Goal: Task Accomplishment & Management: Manage account settings

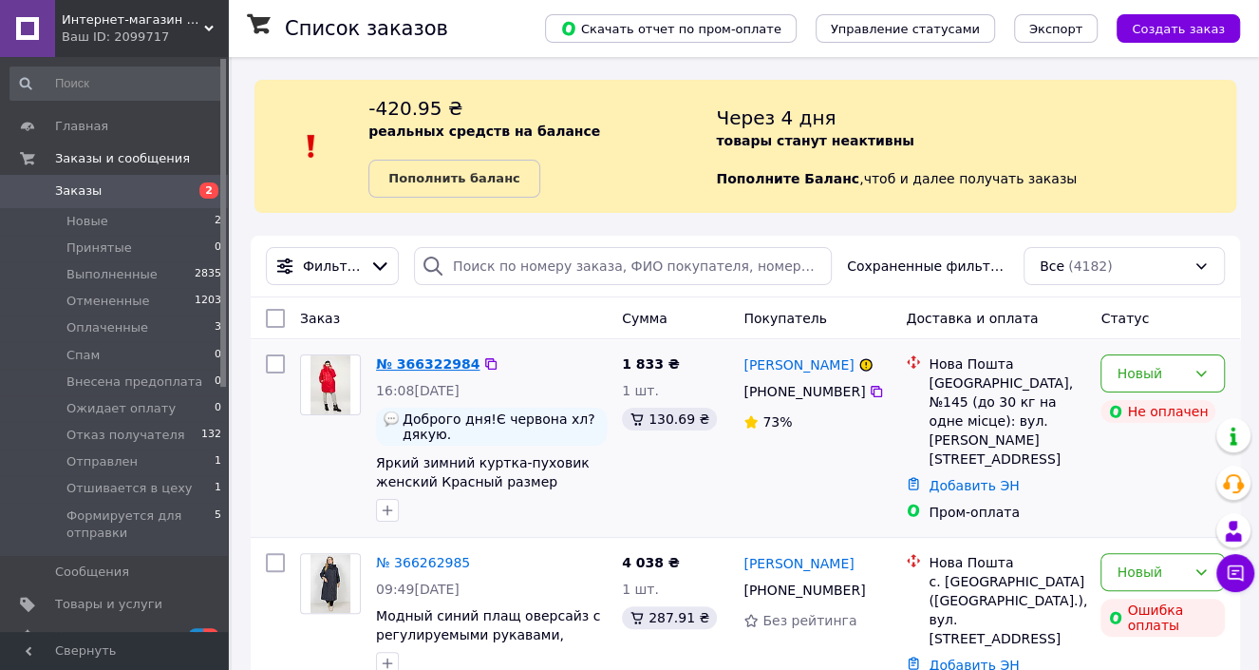
click at [432, 370] on link "№ 366322984" at bounding box center [428, 363] width 104 height 15
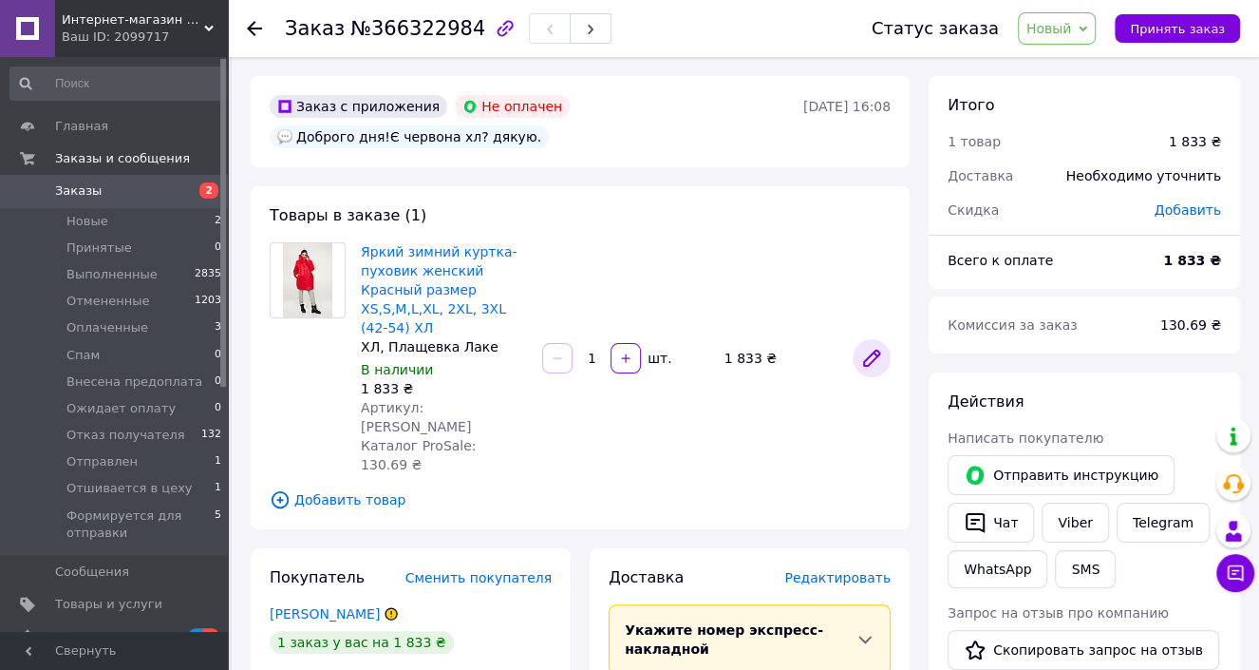
drag, startPoint x: 302, startPoint y: 274, endPoint x: 870, endPoint y: 326, distance: 570.3
click at [870, 347] on icon at bounding box center [871, 358] width 23 height 23
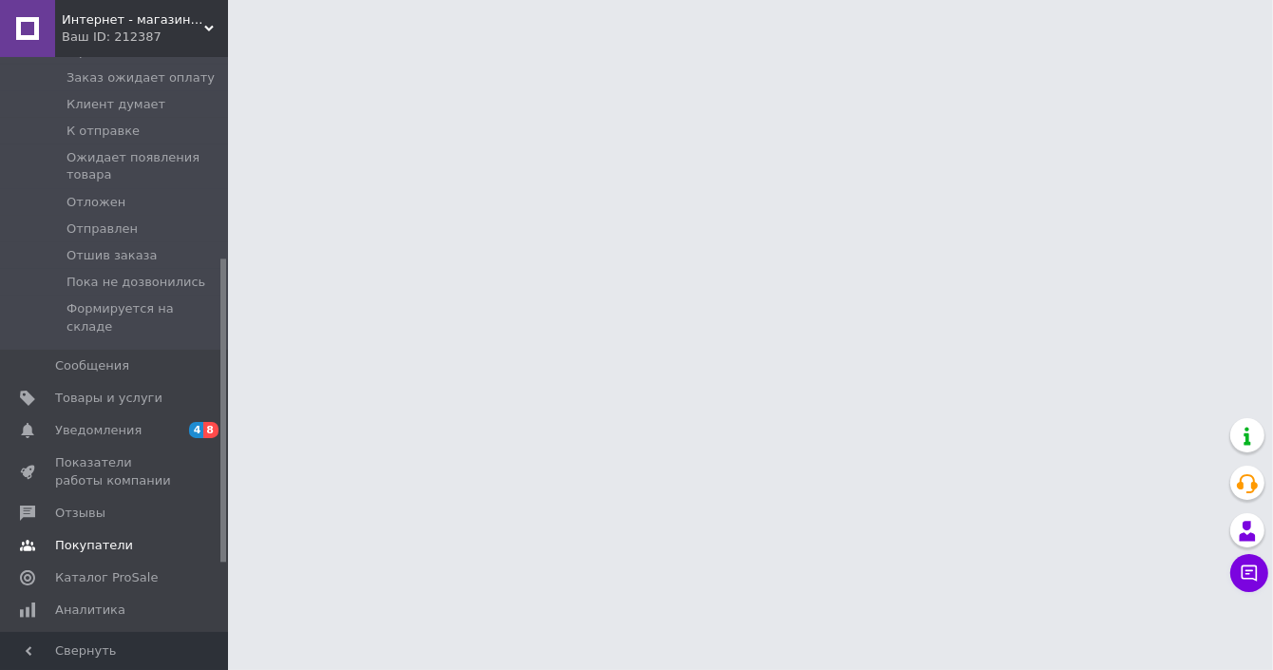
scroll to position [380, 0]
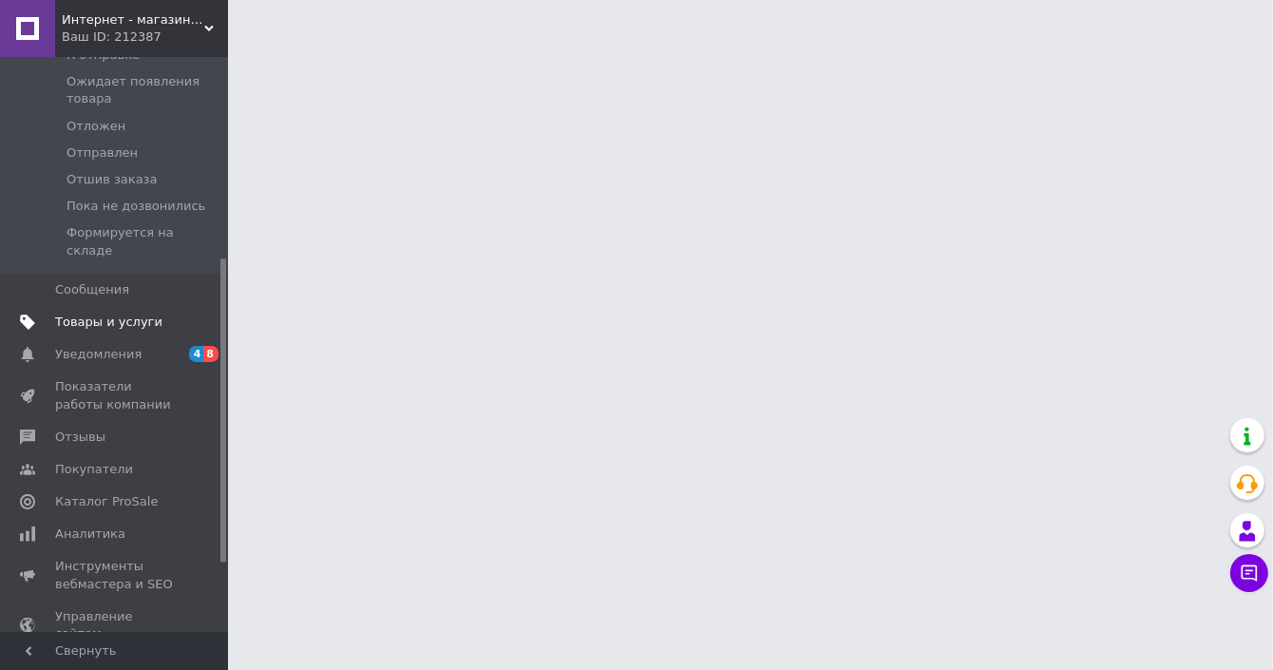
click at [89, 313] on span "Товары и услуги" at bounding box center [108, 321] width 107 height 17
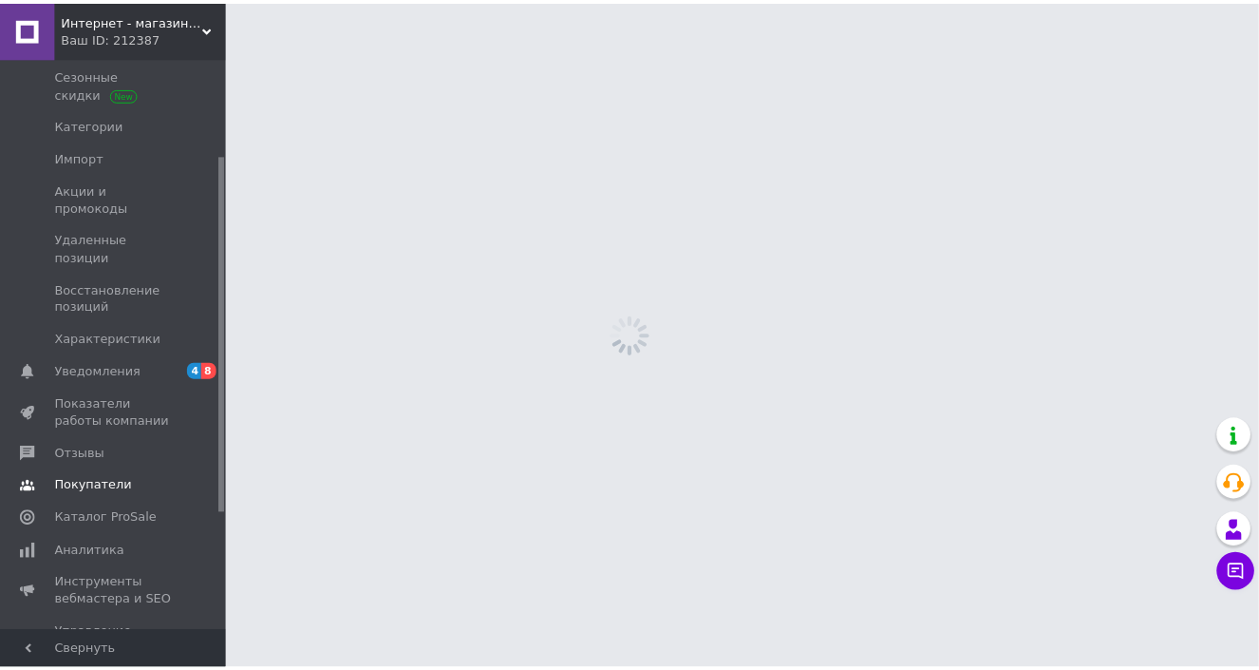
scroll to position [155, 0]
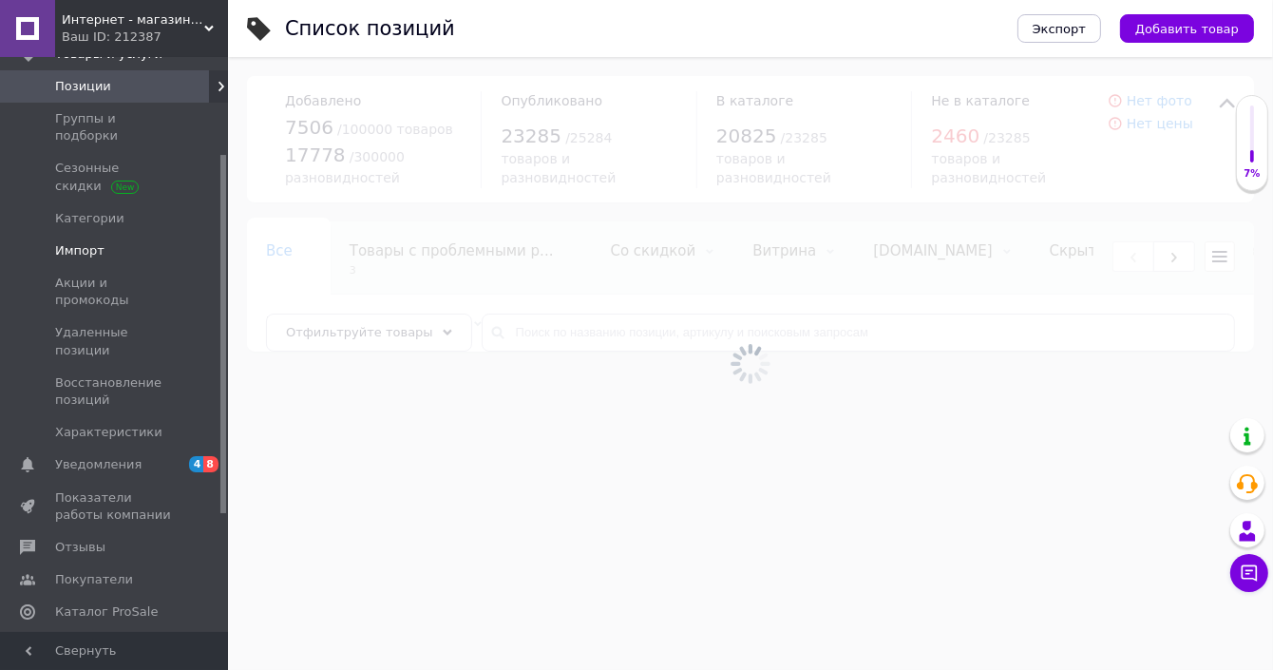
click at [81, 242] on span "Импорт" at bounding box center [79, 250] width 49 height 17
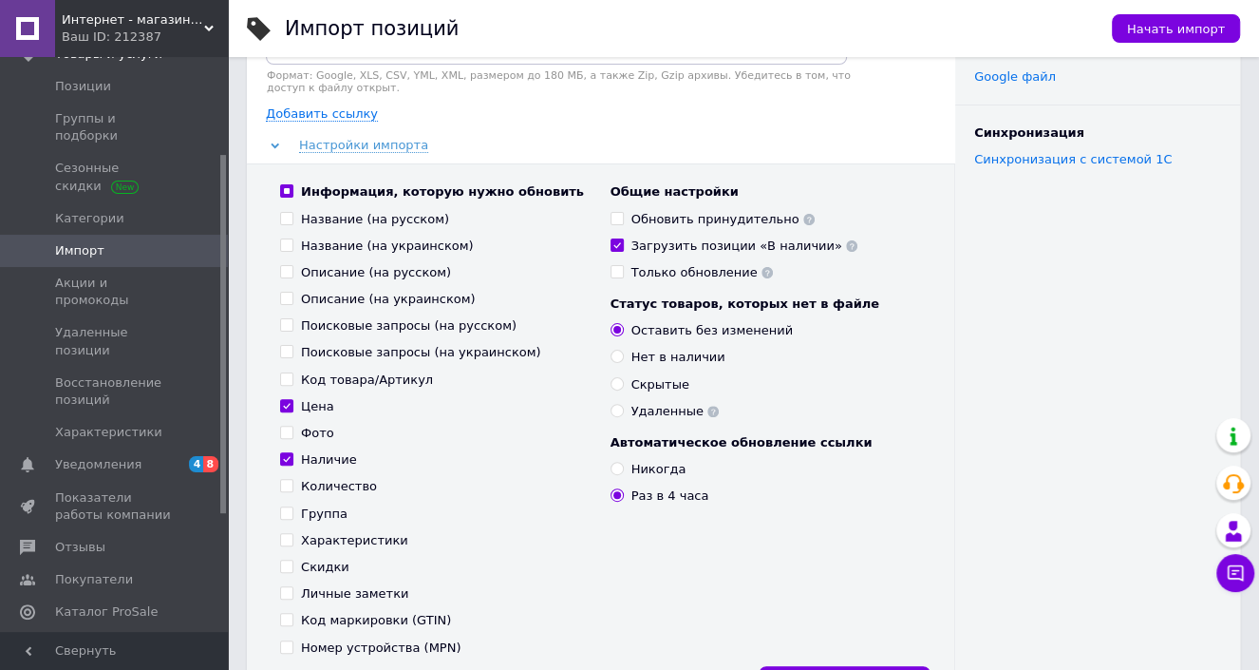
scroll to position [190, 0]
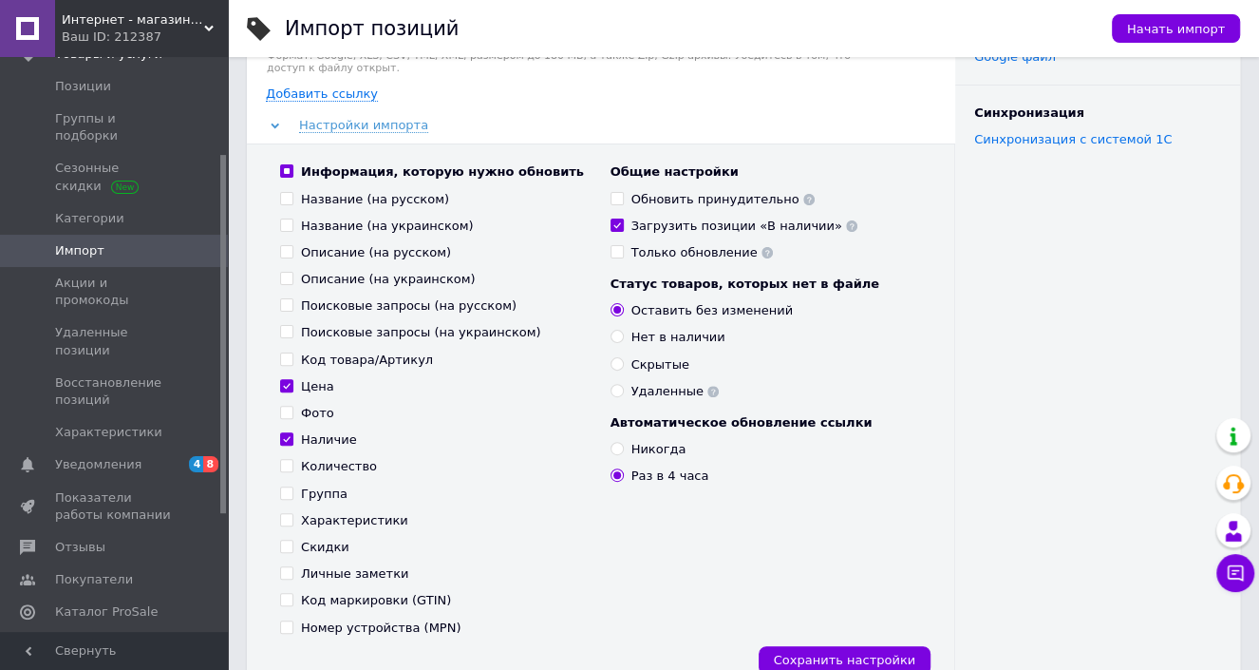
click at [135, 22] on span "Интернет - магазин "MariModa"" at bounding box center [133, 19] width 142 height 17
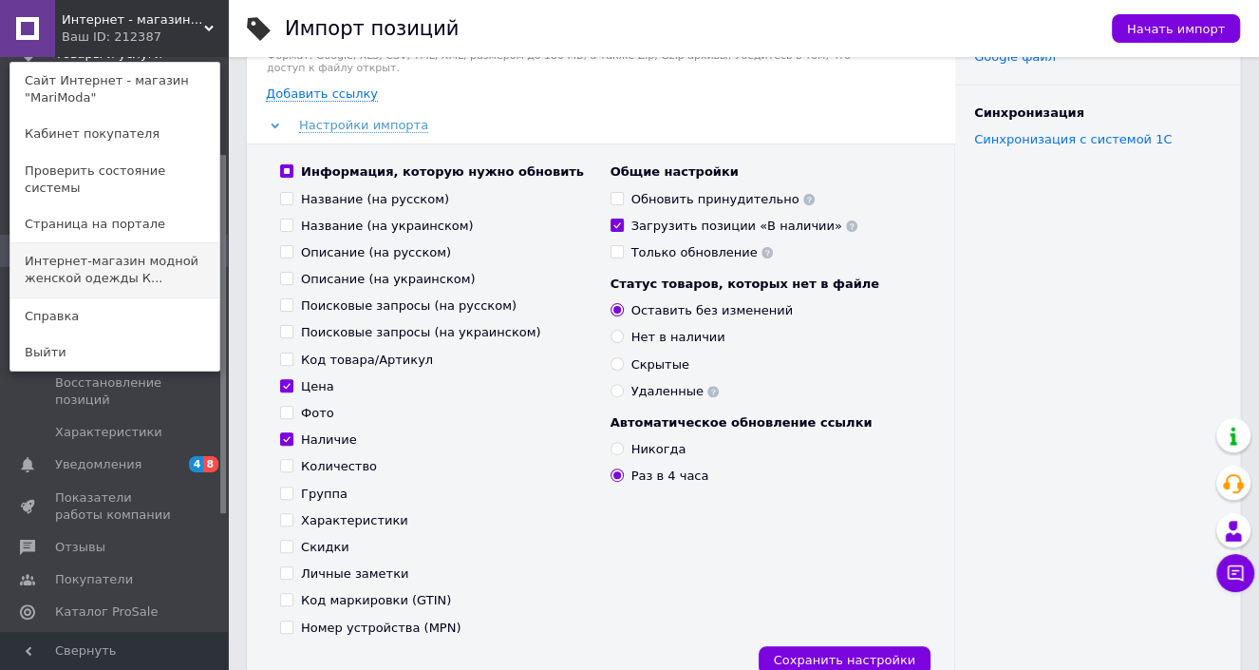
click at [127, 259] on link "Интернет-магазин модной женской одежды К..." at bounding box center [114, 269] width 209 height 53
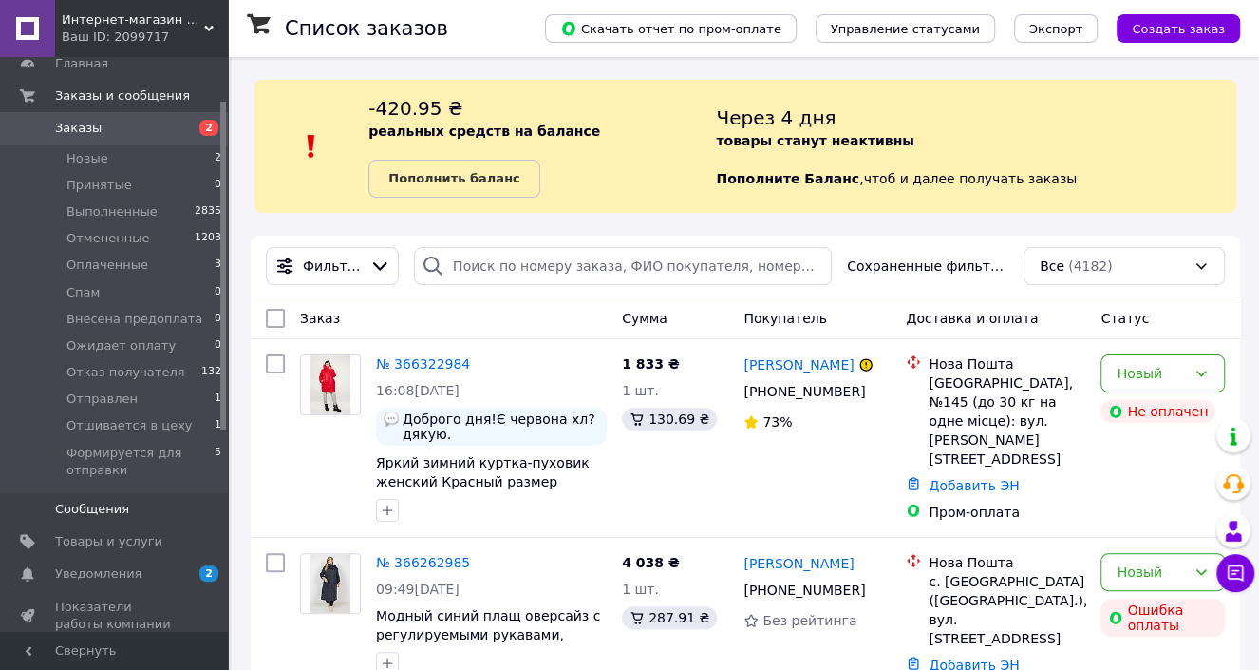
scroll to position [94, 0]
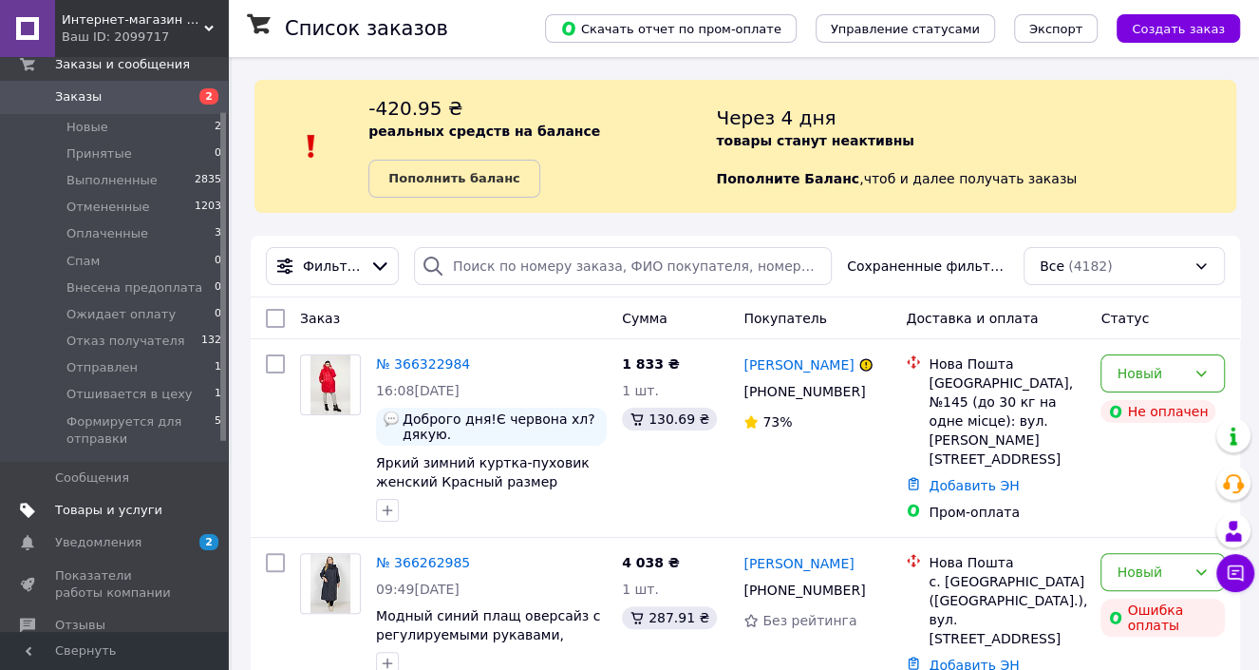
click at [117, 509] on span "Товары и услуги" at bounding box center [108, 509] width 107 height 17
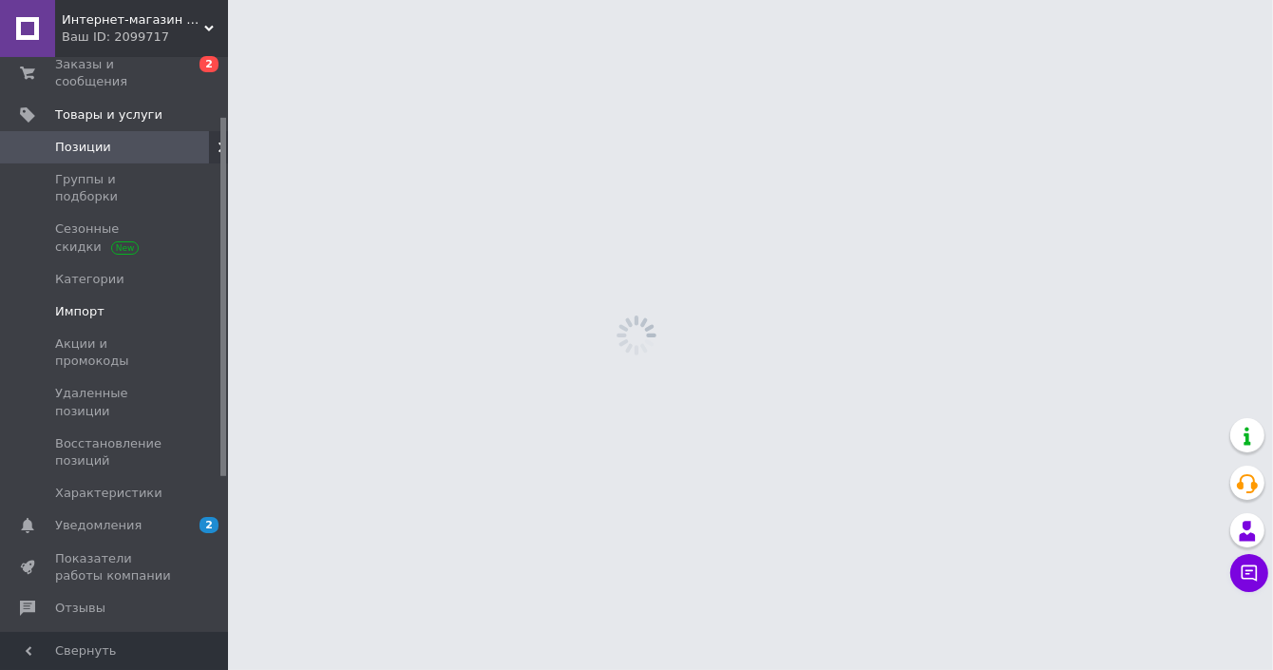
click at [90, 303] on span "Импорт" at bounding box center [79, 311] width 49 height 17
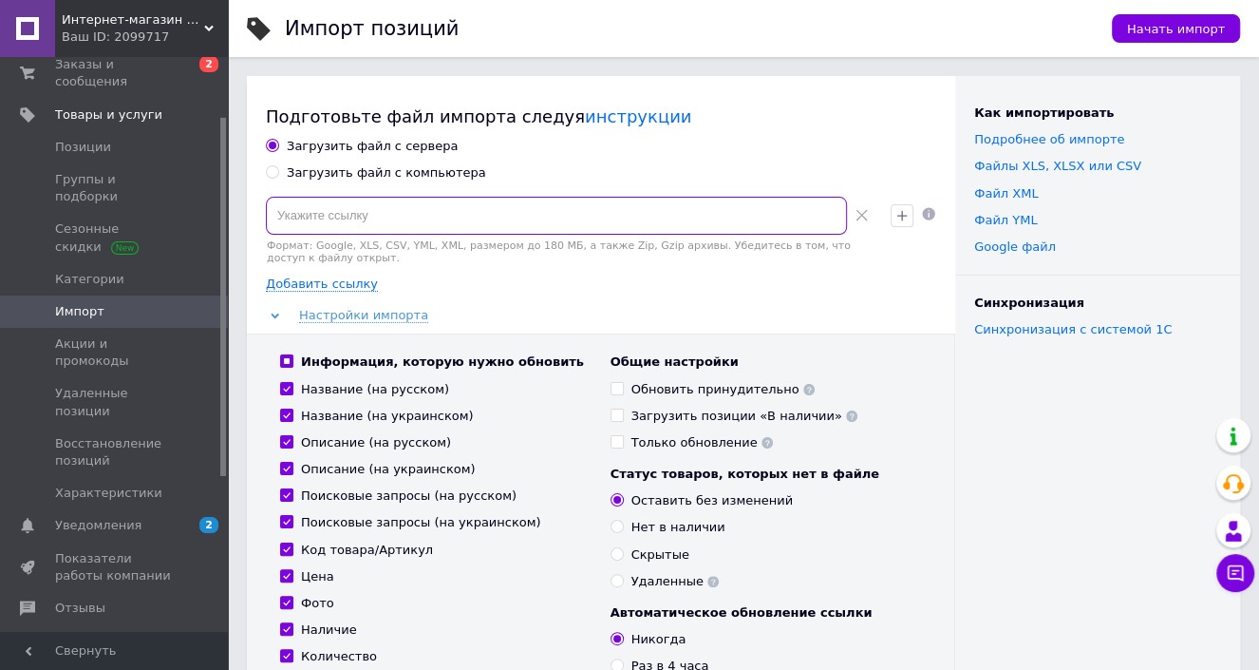
click at [319, 227] on input at bounding box center [556, 216] width 581 height 38
paste input "https://backend.mydrop.com.ua/vendor/api/export/products/prom/yml?public_api_ke…"
type input "https://backend.mydrop.com.ua/vendor/api/export/products/prom/yml?public_api_ke…"
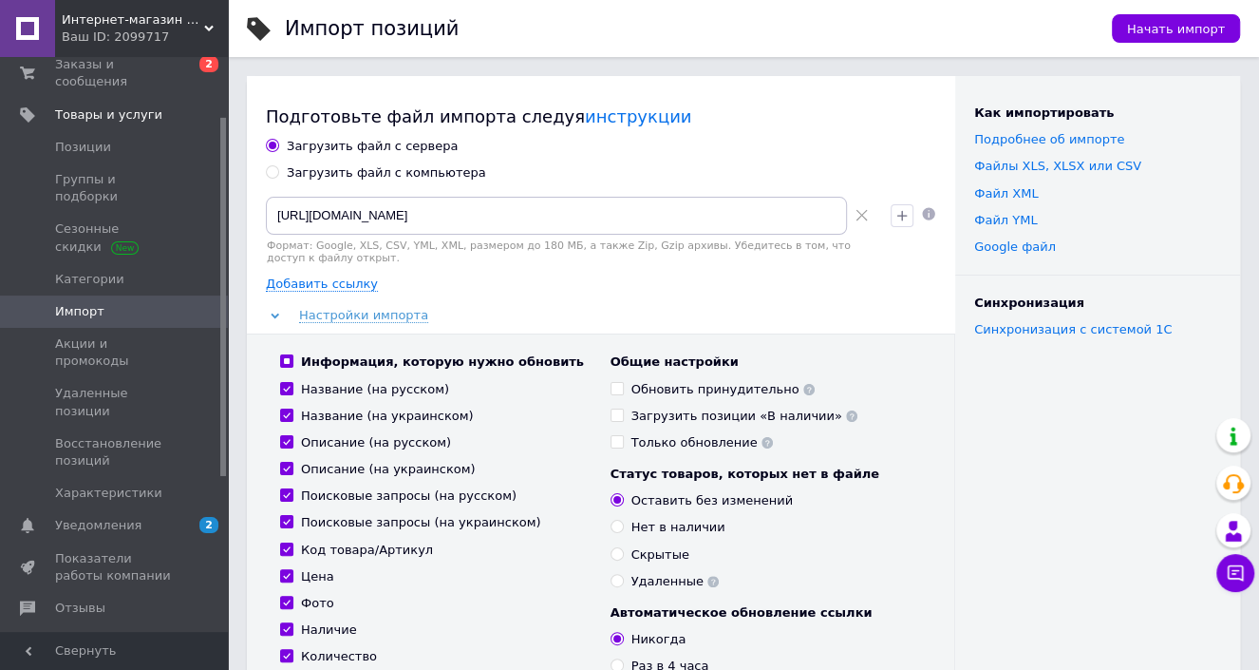
click at [283, 385] on input "Название (на русском)" at bounding box center [286, 388] width 12 height 12
checkbox input "false"
click at [287, 408] on label "Название (на украинском)" at bounding box center [377, 415] width 194 height 17
click at [287, 408] on input "Название (на украинском)" at bounding box center [286, 414] width 12 height 12
checkbox input "false"
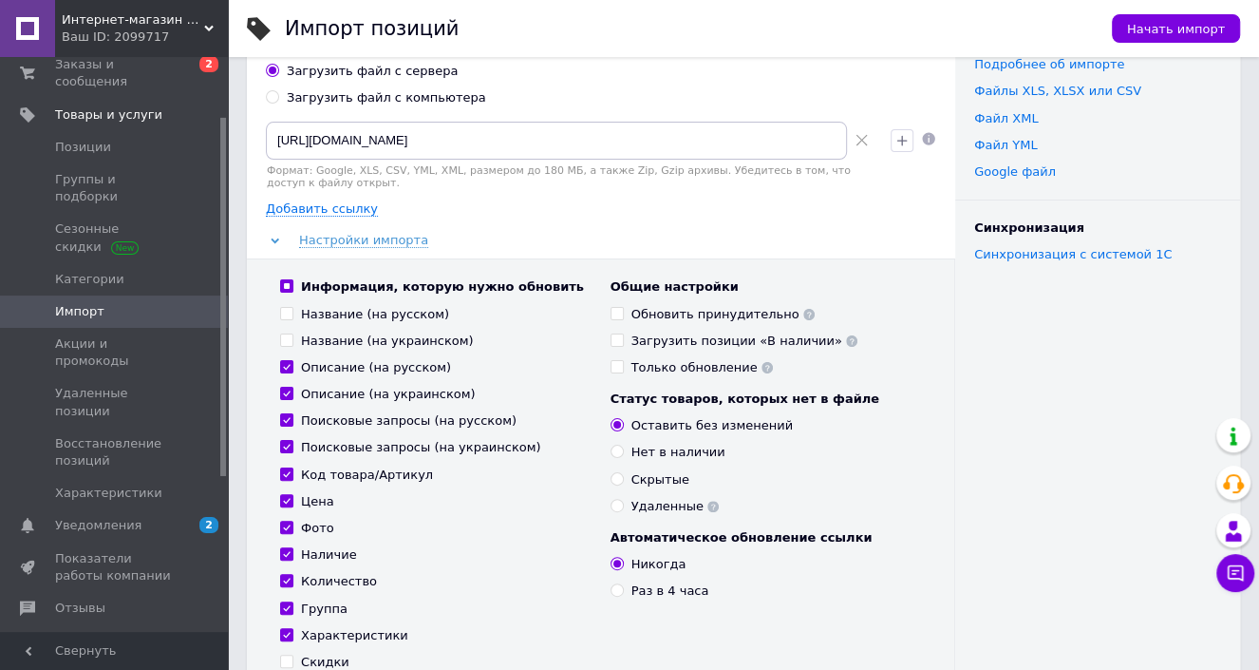
scroll to position [94, 0]
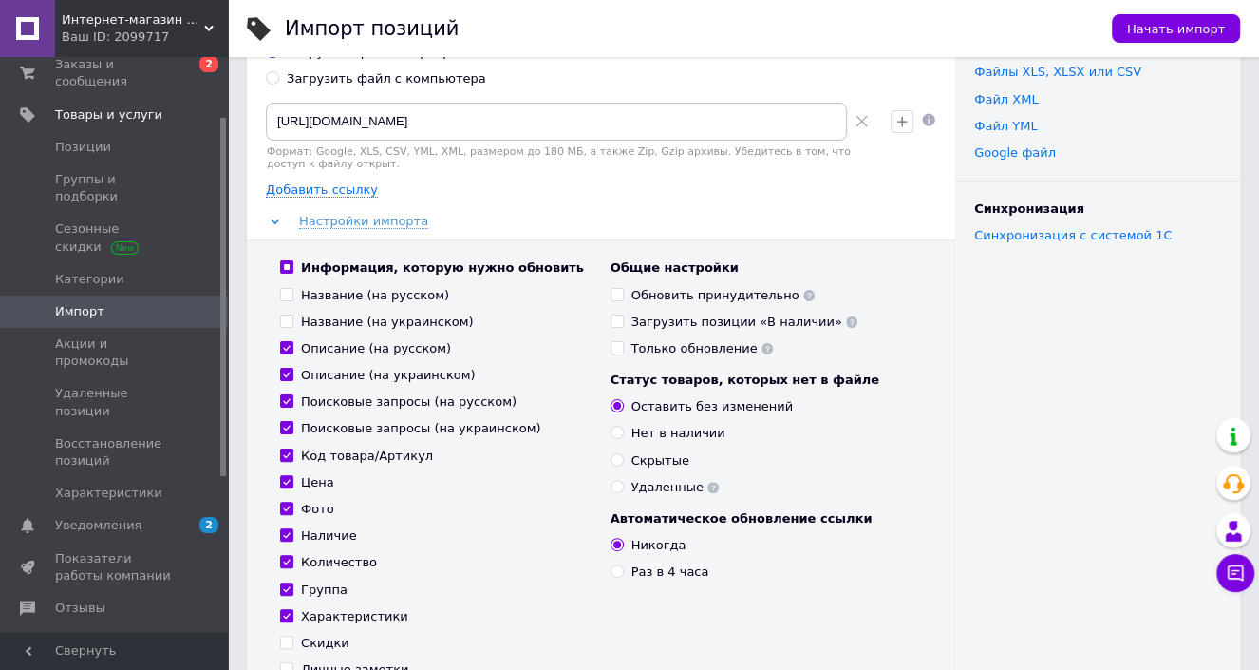
click at [291, 349] on input "Описание (на русском)" at bounding box center [286, 347] width 12 height 12
checkbox input "false"
click at [283, 369] on input "Описание (на украинском)" at bounding box center [286, 374] width 12 height 12
checkbox input "false"
click at [284, 395] on input "Поисковые запросы (на русском)" at bounding box center [286, 400] width 12 height 12
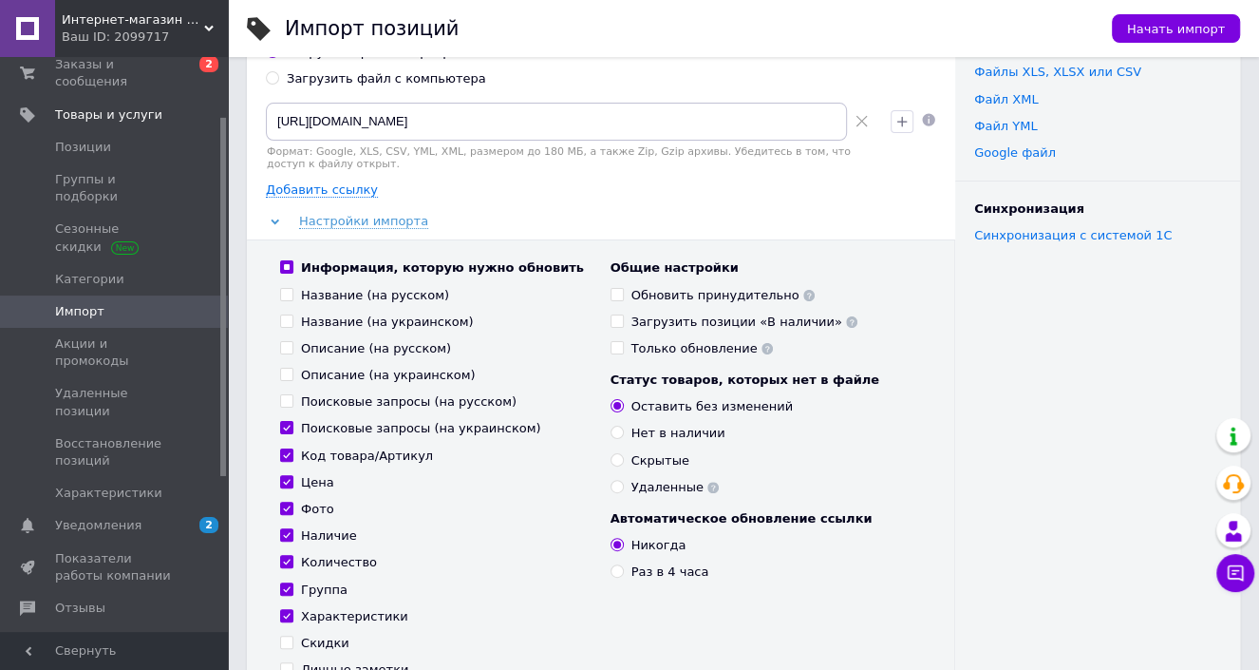
checkbox input "false"
click at [284, 427] on input "Поисковые запросы (на украинском)" at bounding box center [286, 427] width 12 height 12
checkbox input "false"
click at [283, 452] on input "Код товара/Артикул" at bounding box center [286, 454] width 12 height 12
checkbox input "false"
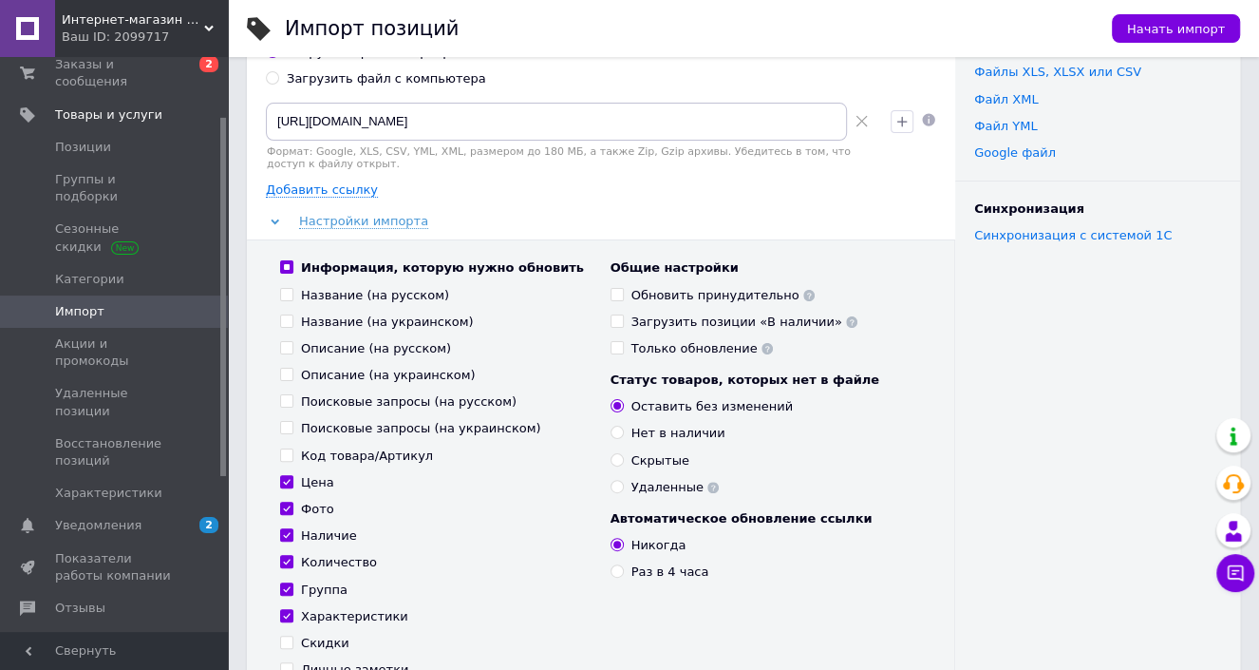
click at [284, 506] on input "Фото" at bounding box center [286, 507] width 12 height 12
checkbox input "false"
click at [285, 563] on input "Количество" at bounding box center [286, 561] width 12 height 12
checkbox input "false"
click at [286, 583] on input "Группа" at bounding box center [286, 588] width 12 height 12
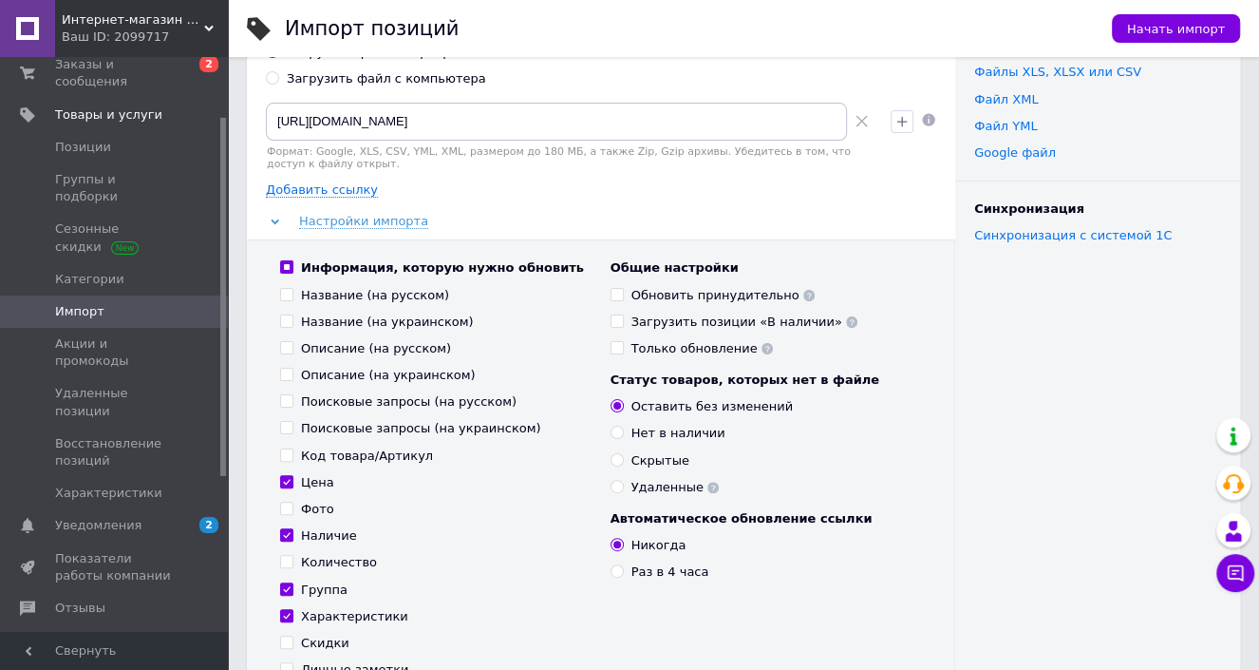
checkbox input "false"
click at [286, 613] on input "Характеристики" at bounding box center [286, 615] width 12 height 12
checkbox input "false"
click at [614, 576] on span at bounding box center [617, 570] width 13 height 13
click at [614, 576] on input "Раз в 4 часа" at bounding box center [617, 570] width 12 height 12
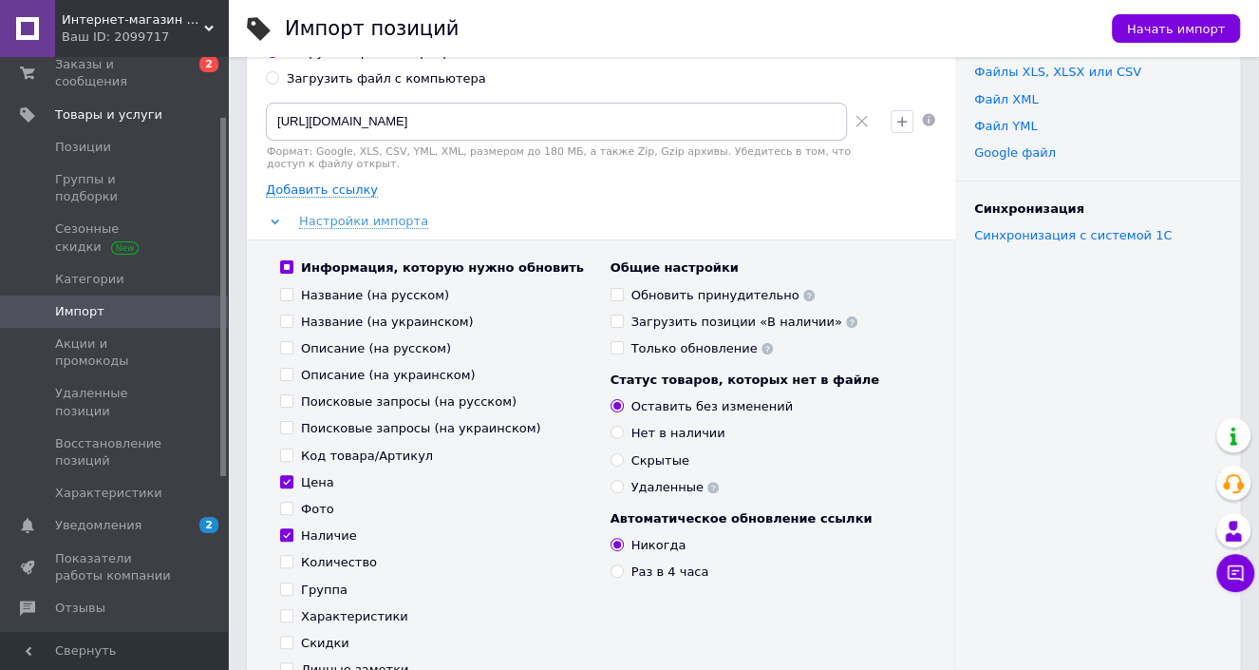
radio input "true"
click at [614, 315] on input "Загрузить позиции «В наличии»" at bounding box center [617, 320] width 12 height 12
checkbox input "true"
drag, startPoint x: 655, startPoint y: 115, endPoint x: 889, endPoint y: 138, distance: 234.7
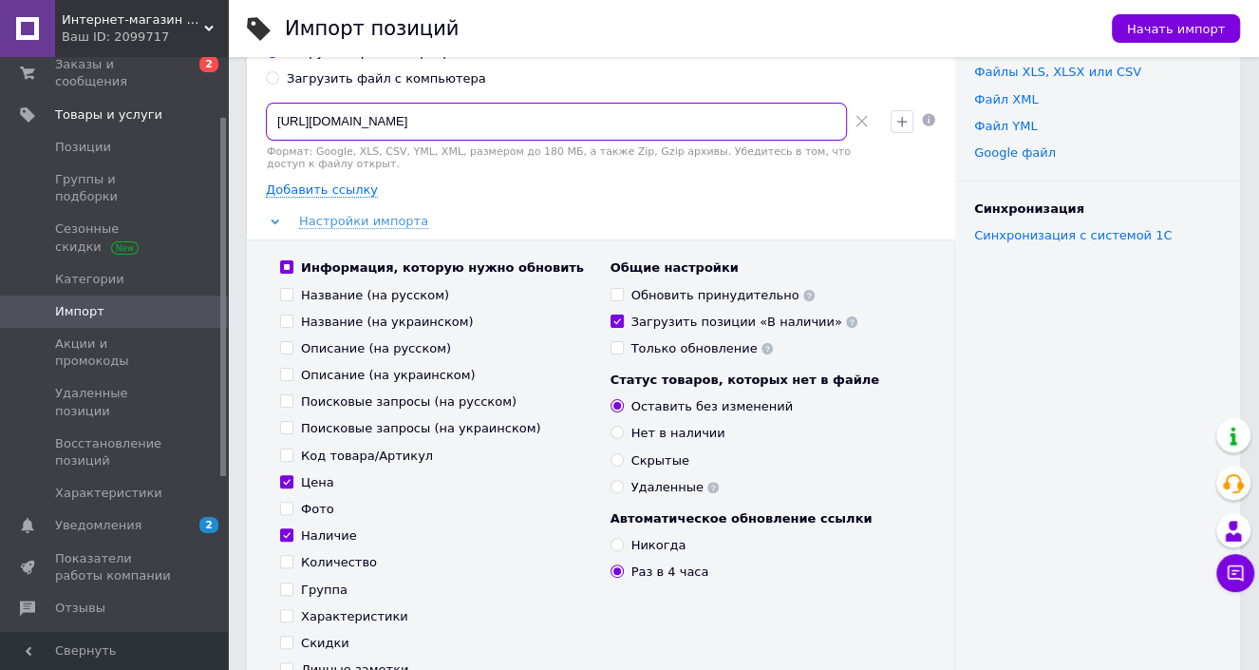
click at [889, 138] on div "https://backend.mydrop.com.ua/vendor/api/export/products/prom/yml?public_api_ke…" at bounding box center [601, 136] width 686 height 83
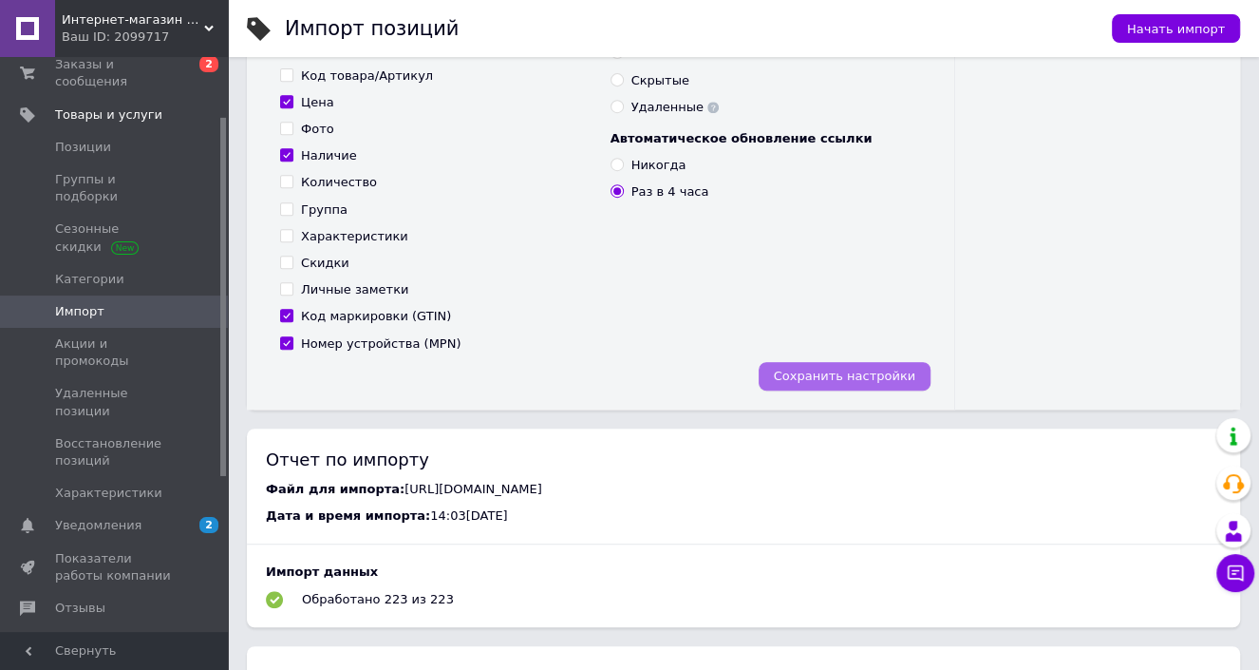
scroll to position [0, 0]
click at [867, 374] on span "Сохранить настройки" at bounding box center [845, 375] width 142 height 14
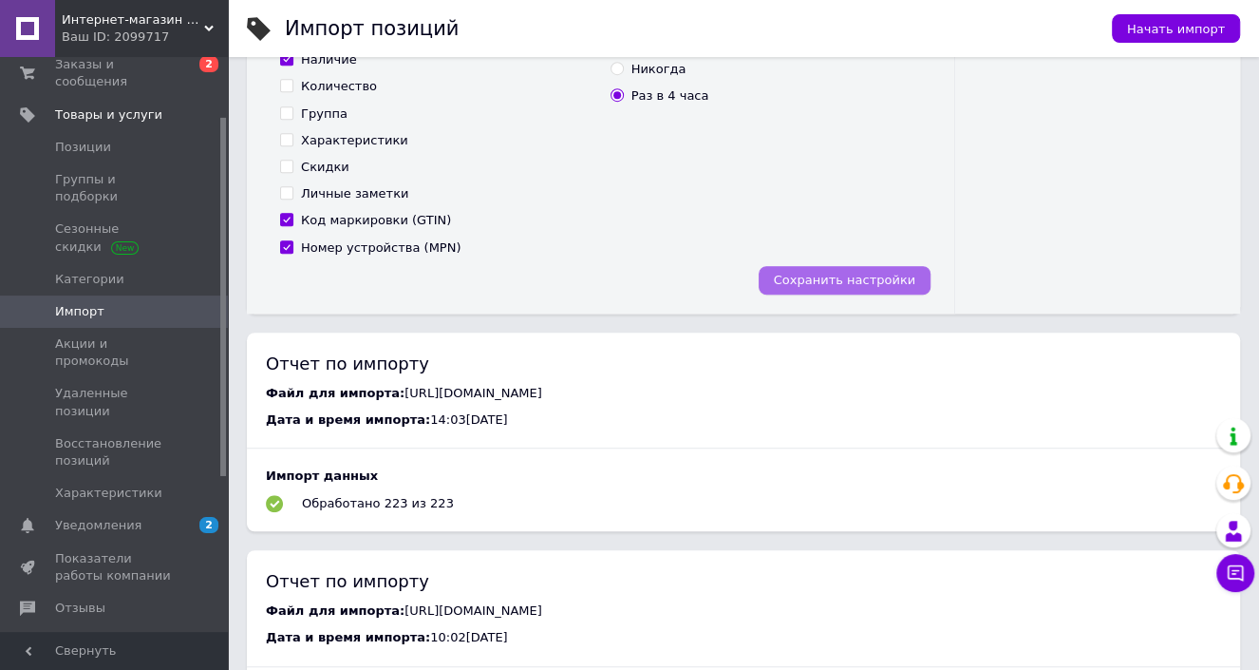
click at [879, 285] on span "Сохранить настройки" at bounding box center [845, 280] width 142 height 14
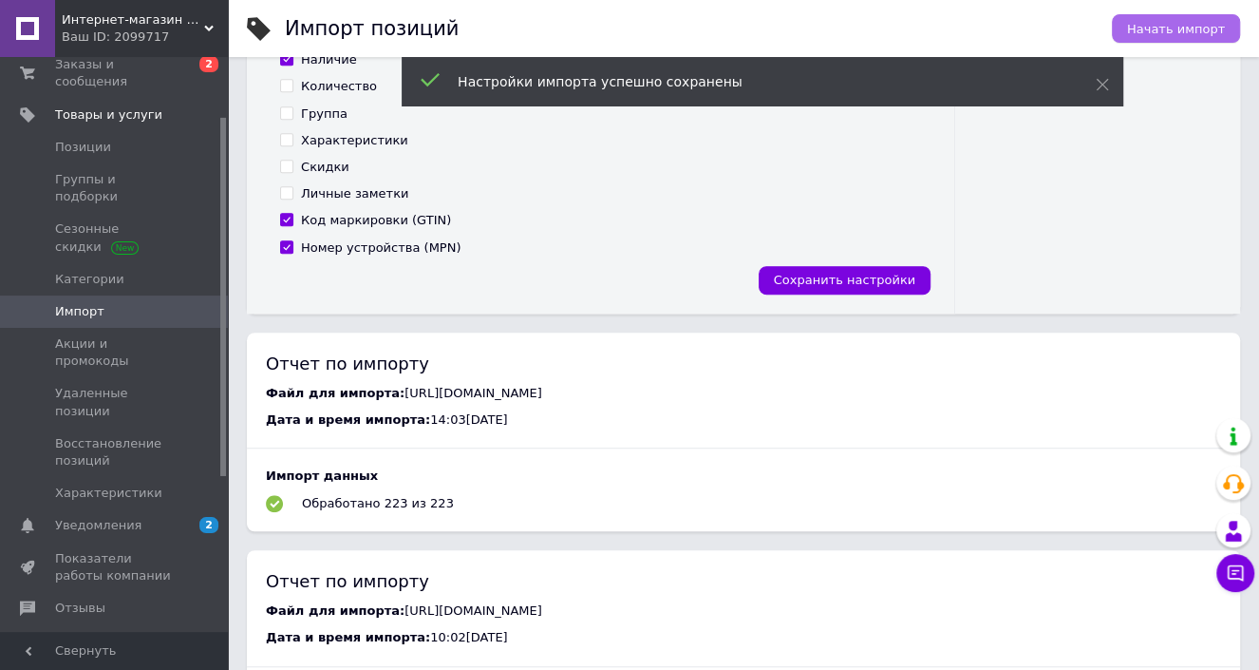
click at [1151, 27] on span "Начать импорт" at bounding box center [1176, 29] width 98 height 14
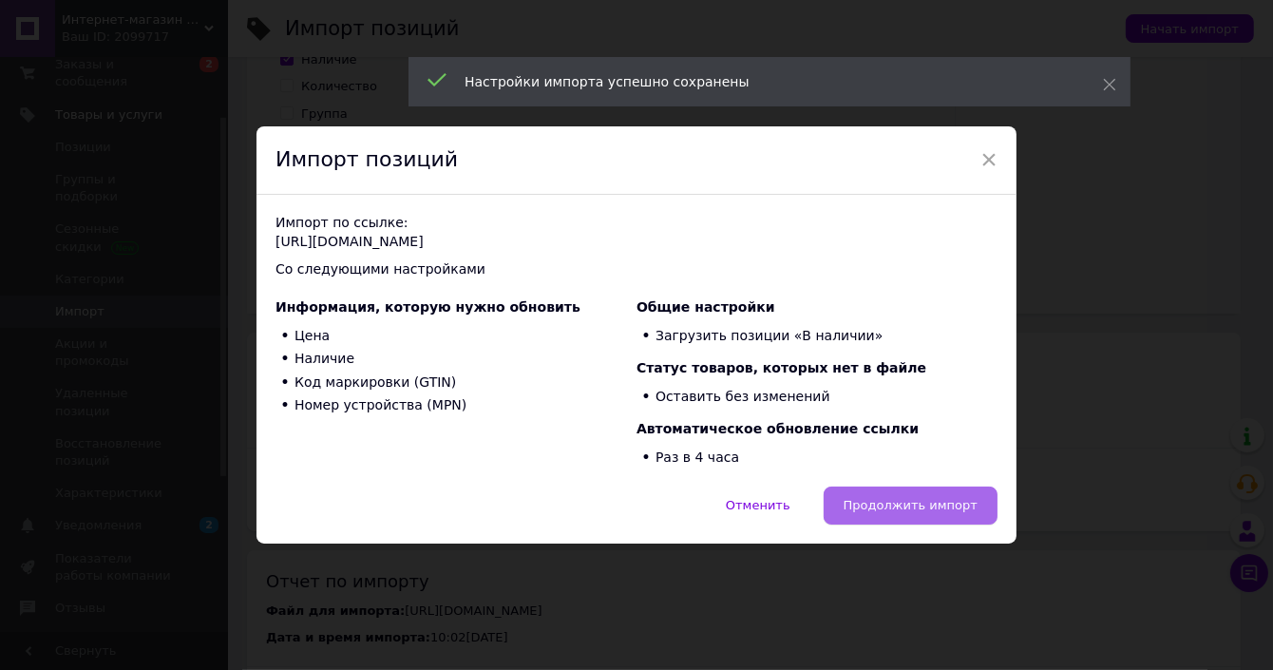
click at [894, 503] on span "Продолжить импорт" at bounding box center [910, 505] width 134 height 14
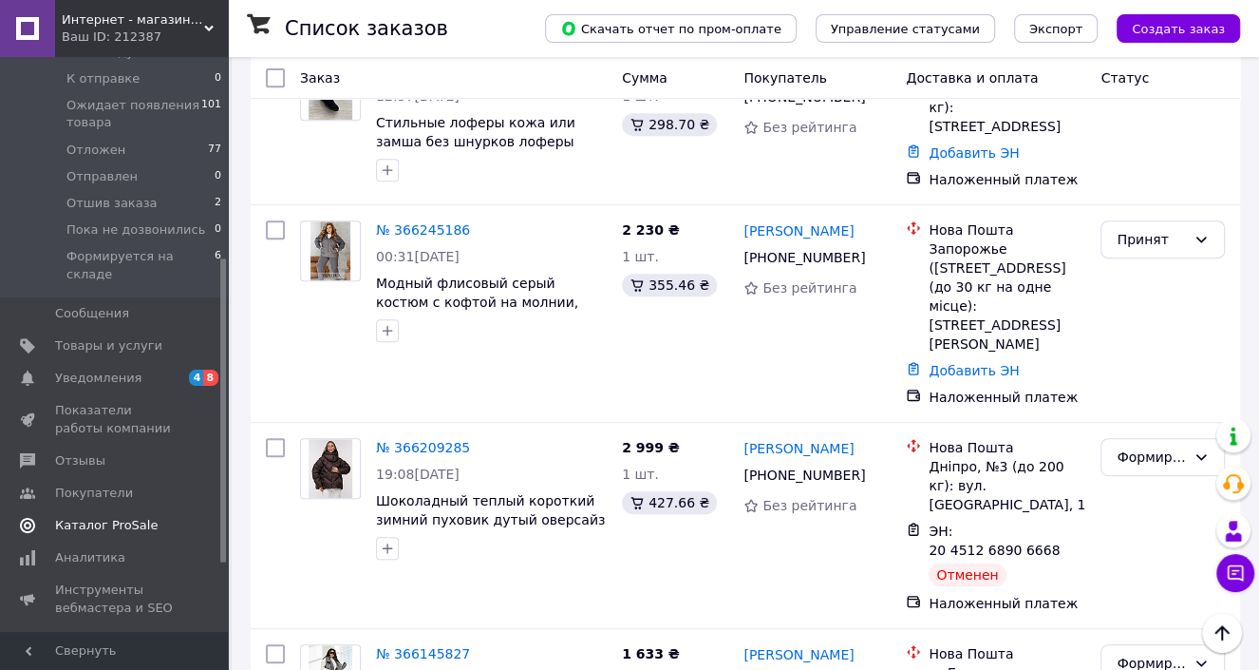
scroll to position [380, 0]
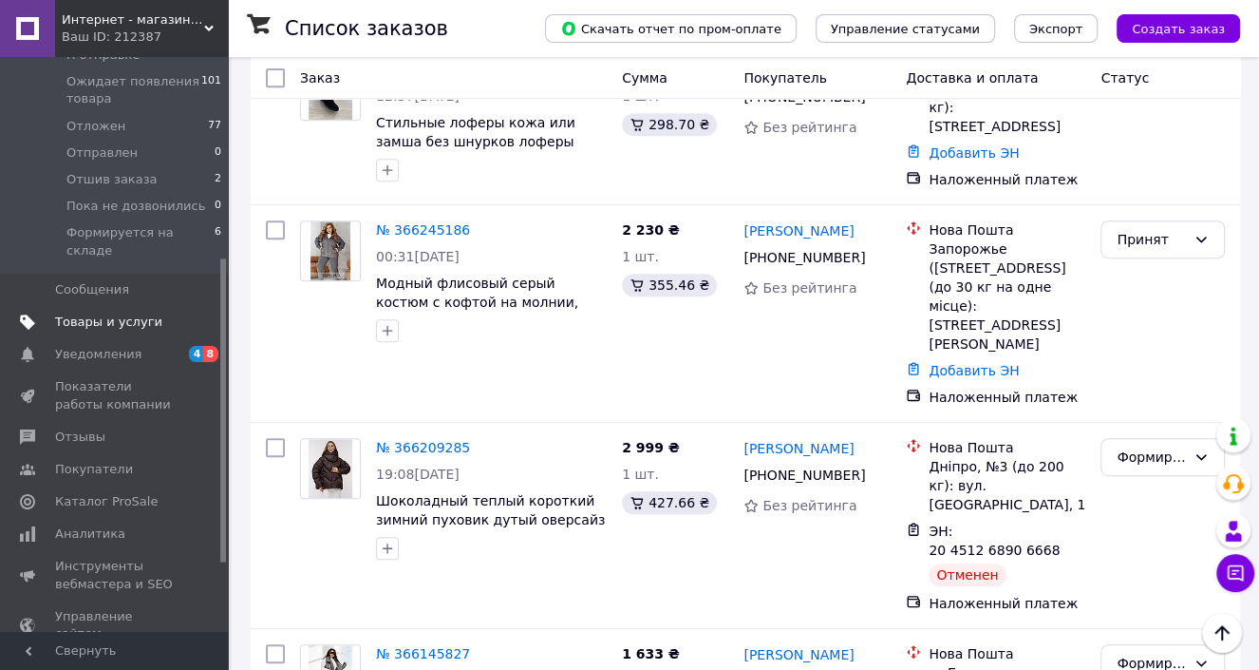
click at [111, 313] on span "Товары и услуги" at bounding box center [108, 321] width 107 height 17
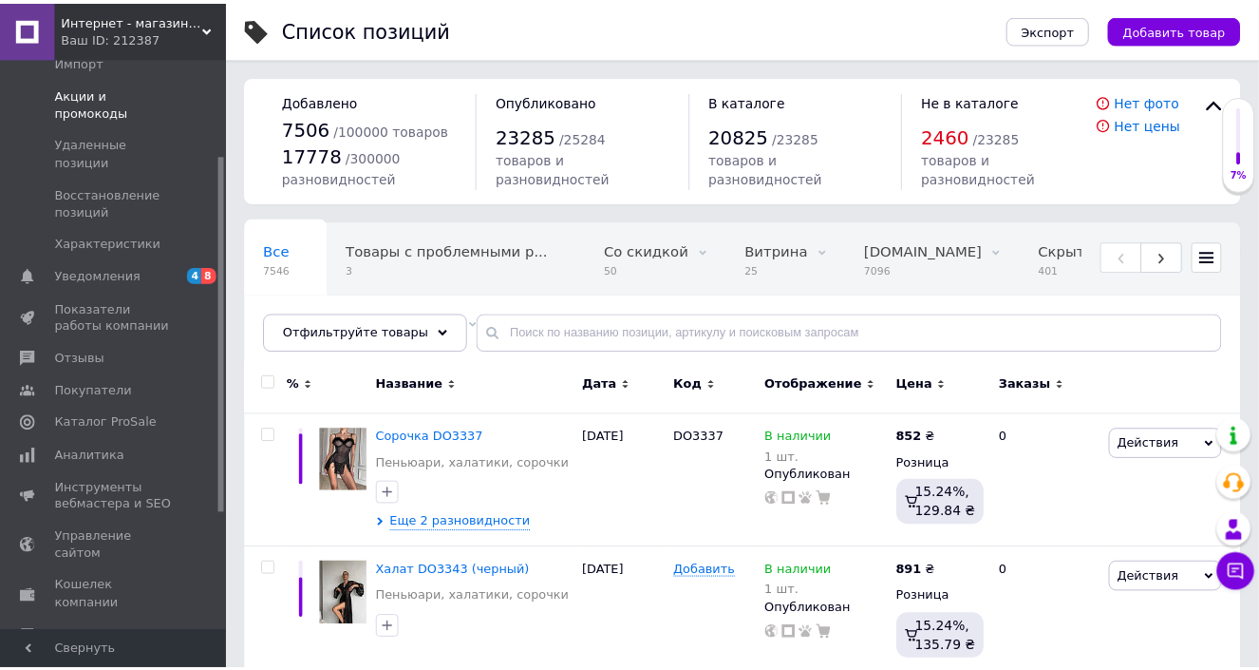
scroll to position [155, 0]
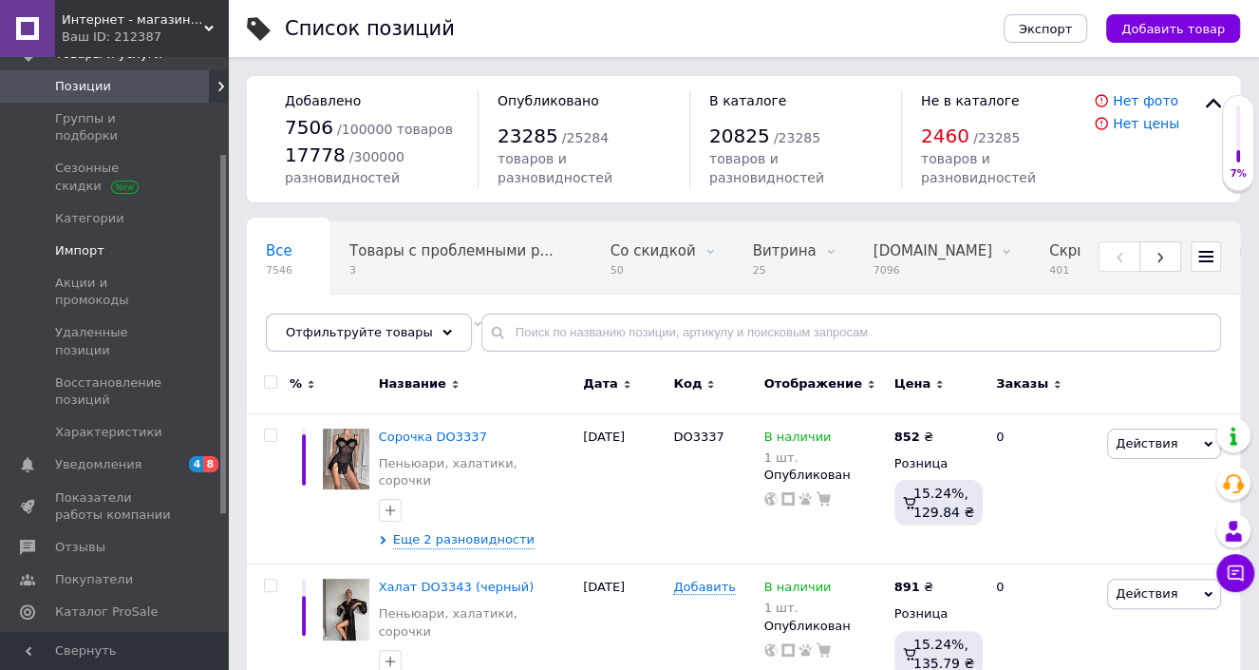
click at [95, 242] on span "Импорт" at bounding box center [79, 250] width 49 height 17
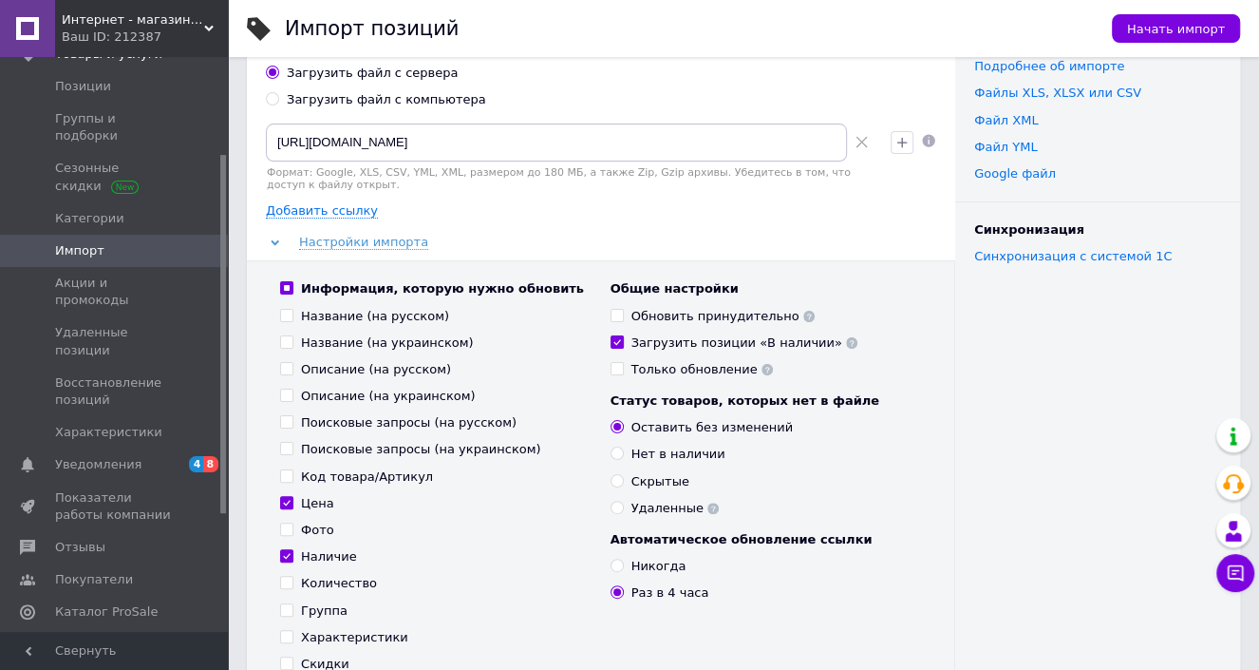
scroll to position [190, 0]
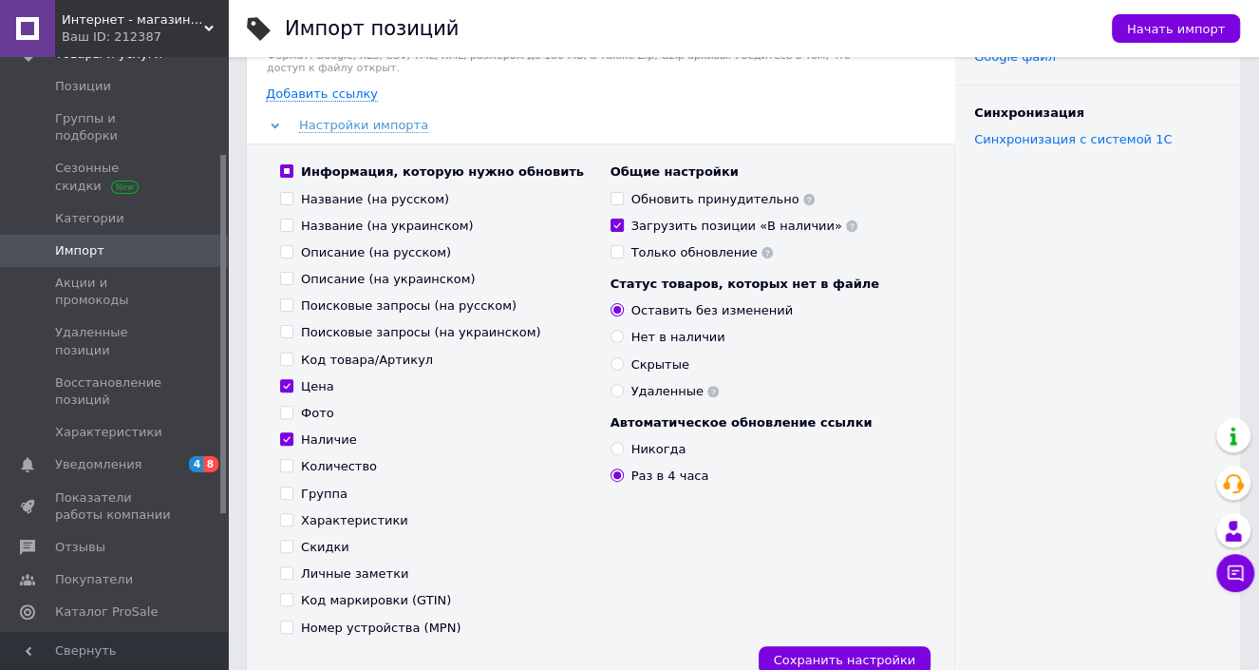
click at [132, 19] on span "Интернет - магазин "MariModa"" at bounding box center [133, 19] width 142 height 17
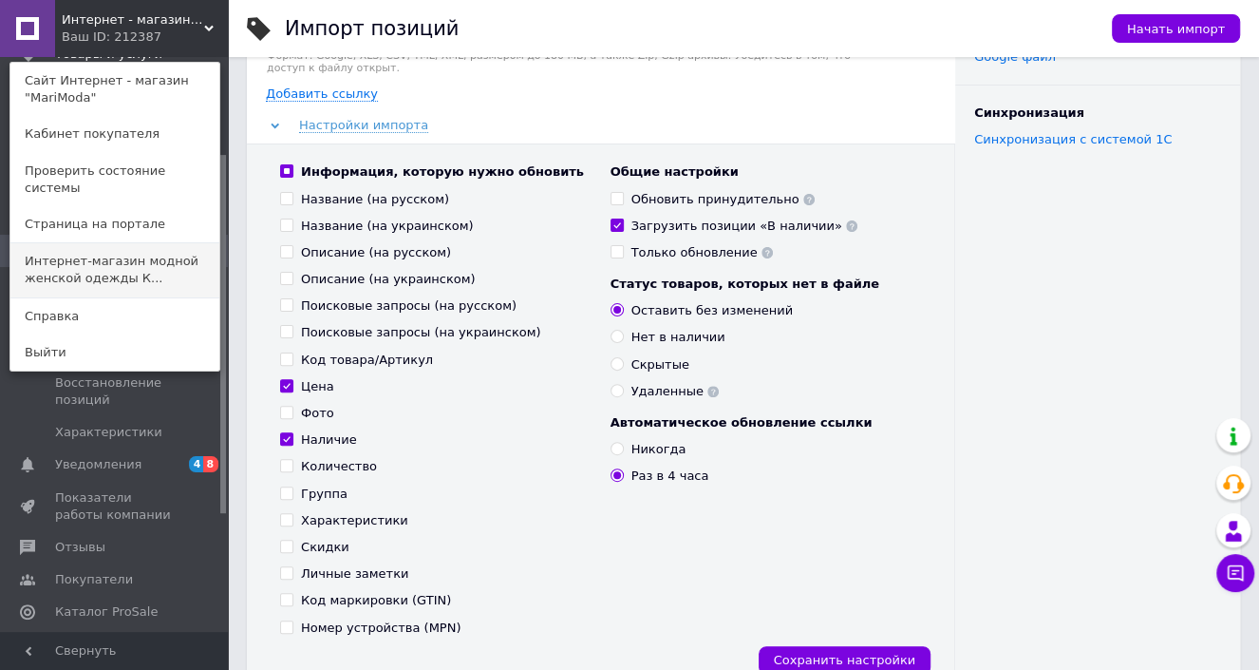
click at [128, 250] on link "Интернет-магазин модной женской одежды К..." at bounding box center [114, 269] width 209 height 53
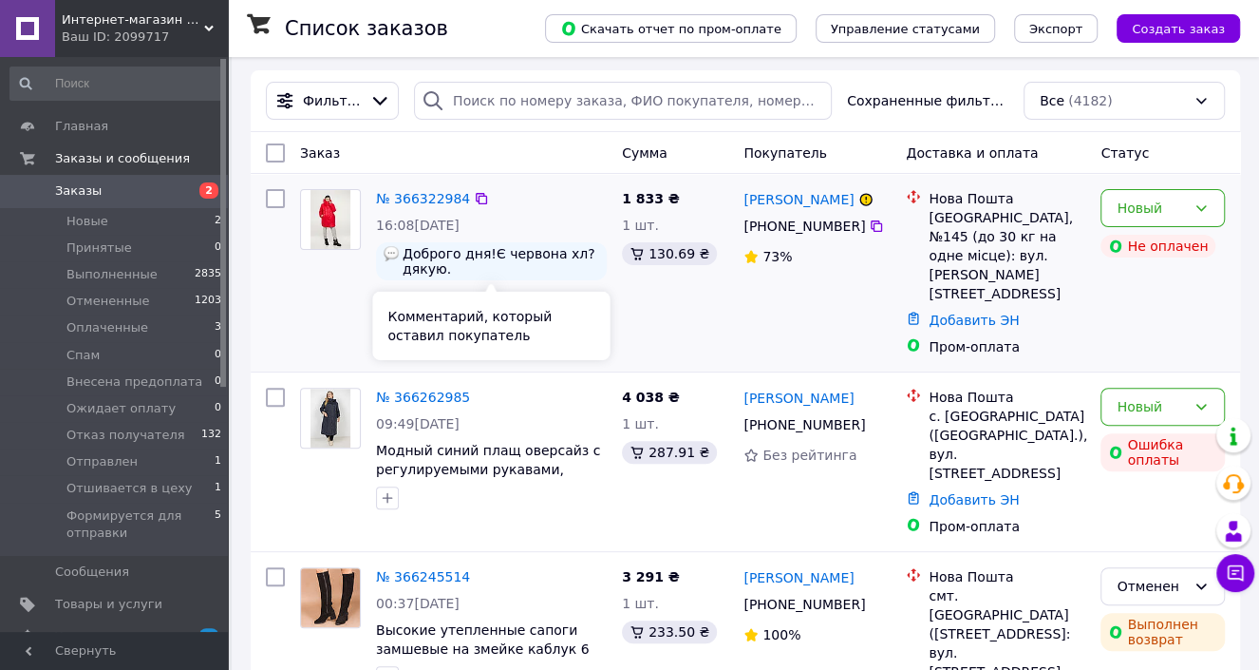
scroll to position [190, 0]
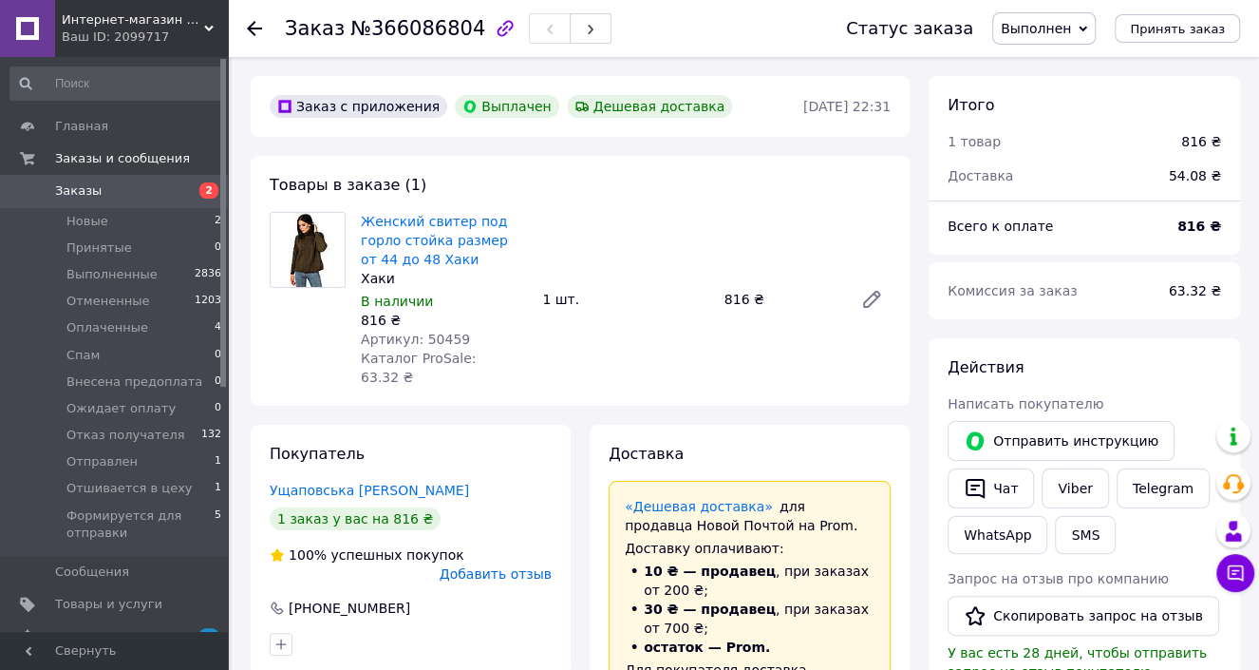
scroll to position [94, 0]
click at [247, 24] on icon at bounding box center [254, 28] width 15 height 15
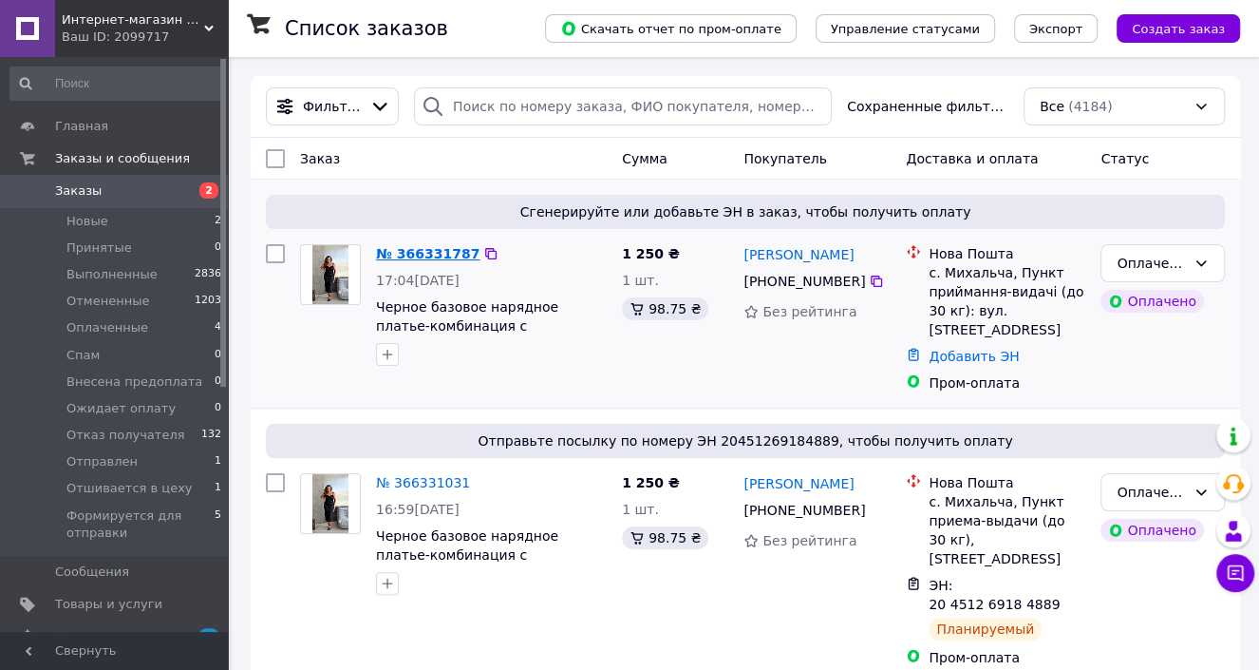
click at [419, 255] on link "№ 366331787" at bounding box center [428, 253] width 104 height 15
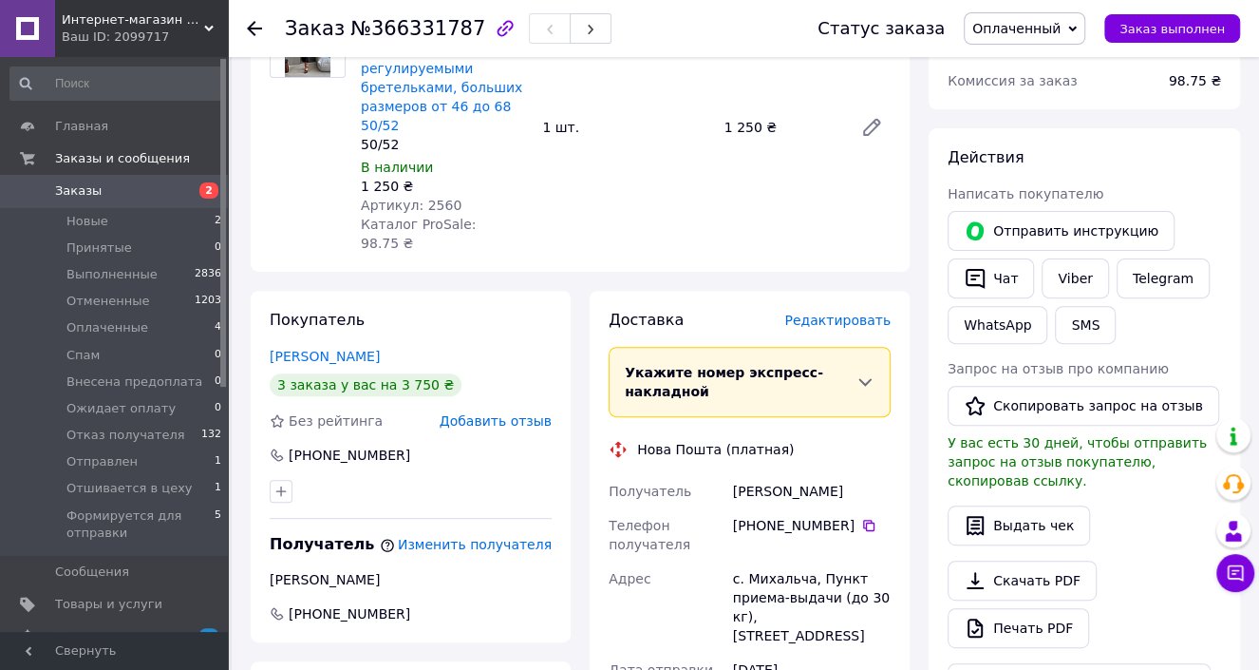
scroll to position [380, 0]
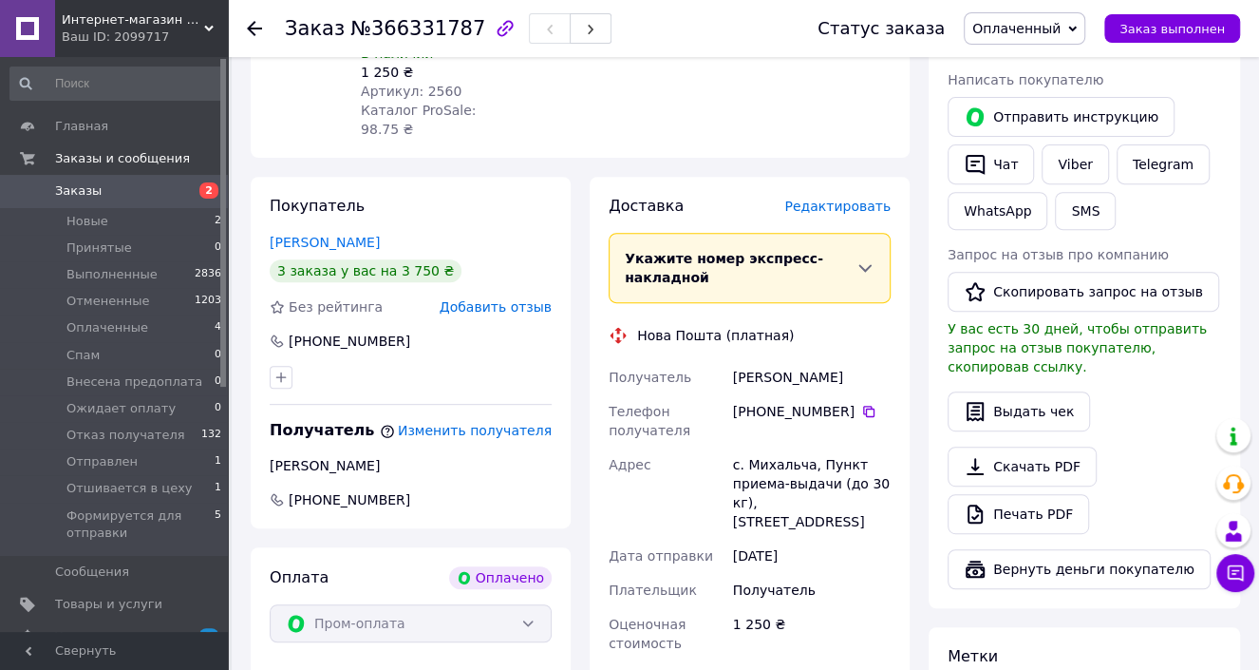
click at [249, 22] on icon at bounding box center [254, 28] width 15 height 15
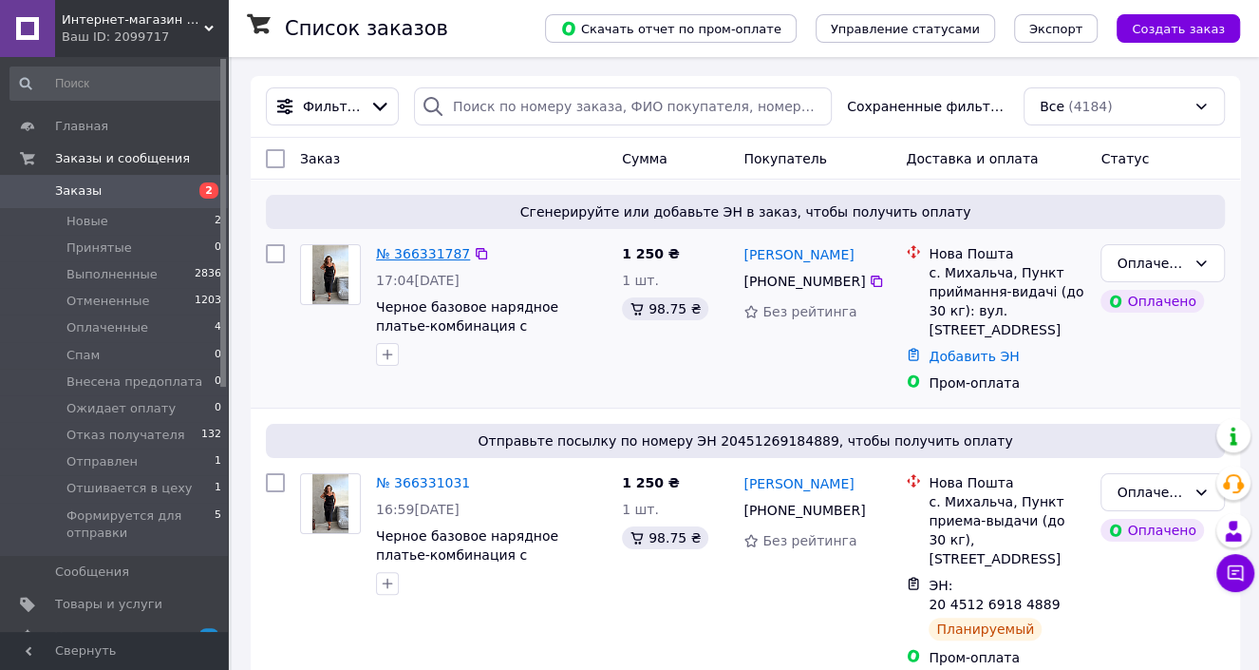
click at [413, 254] on link "№ 366331787" at bounding box center [423, 253] width 94 height 15
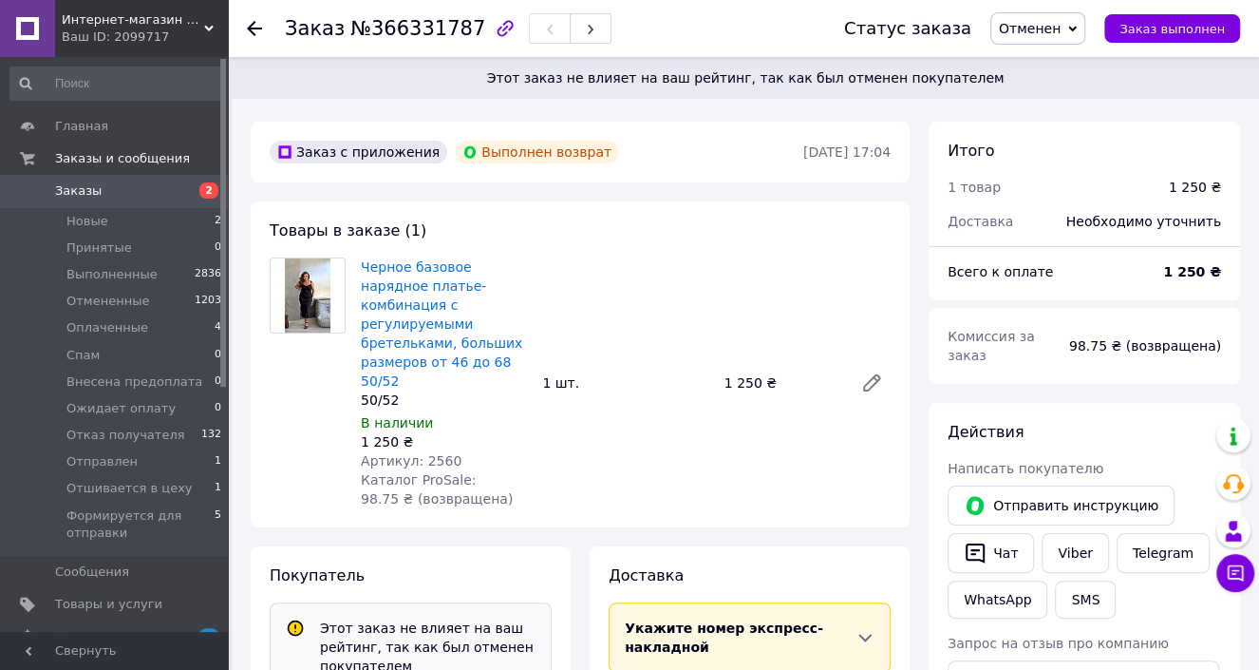
click at [254, 29] on icon at bounding box center [254, 28] width 15 height 15
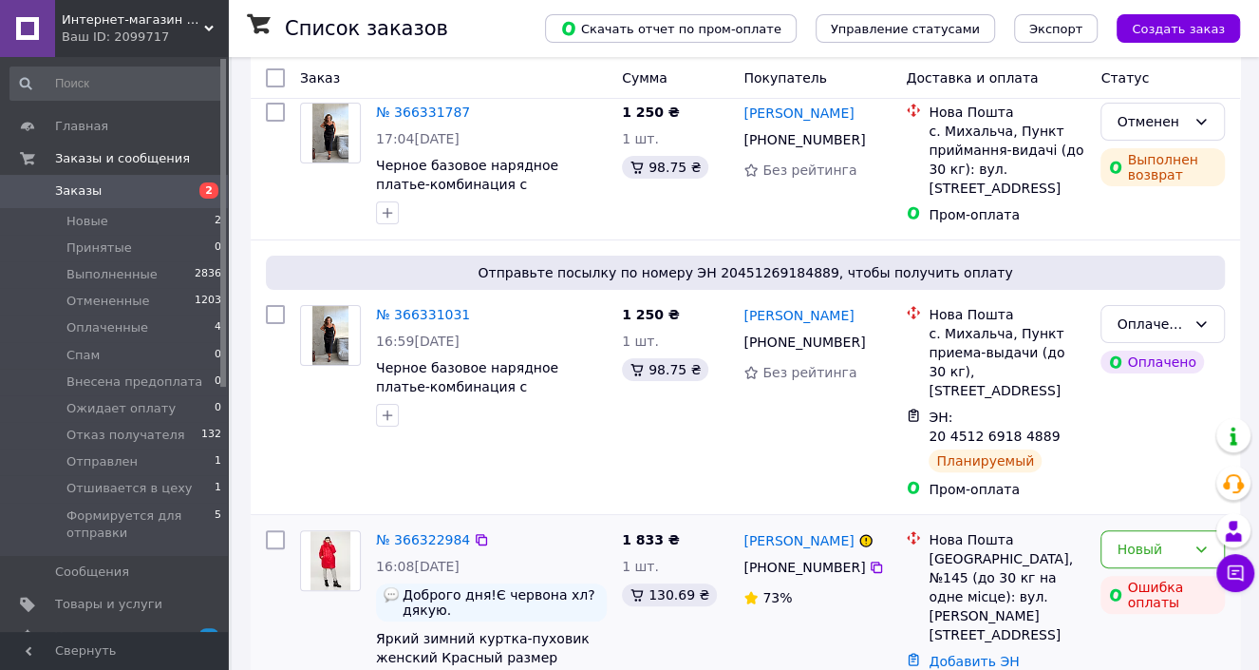
scroll to position [94, 0]
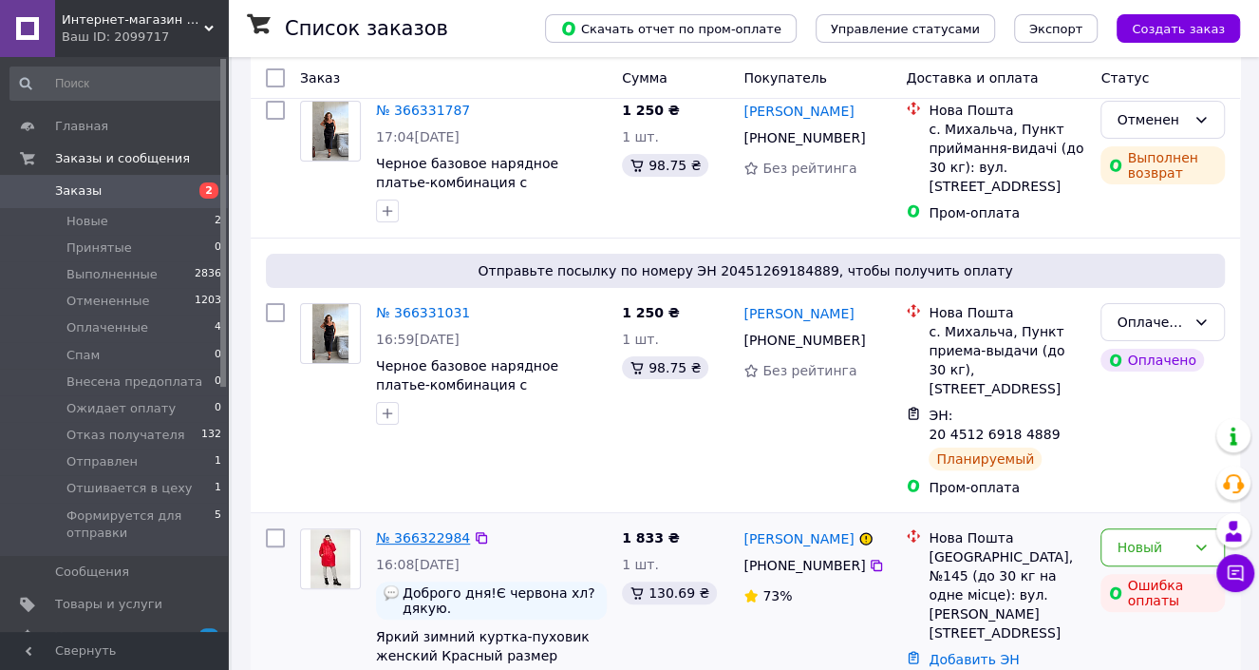
click at [418, 530] on link "№ 366322984" at bounding box center [423, 537] width 94 height 15
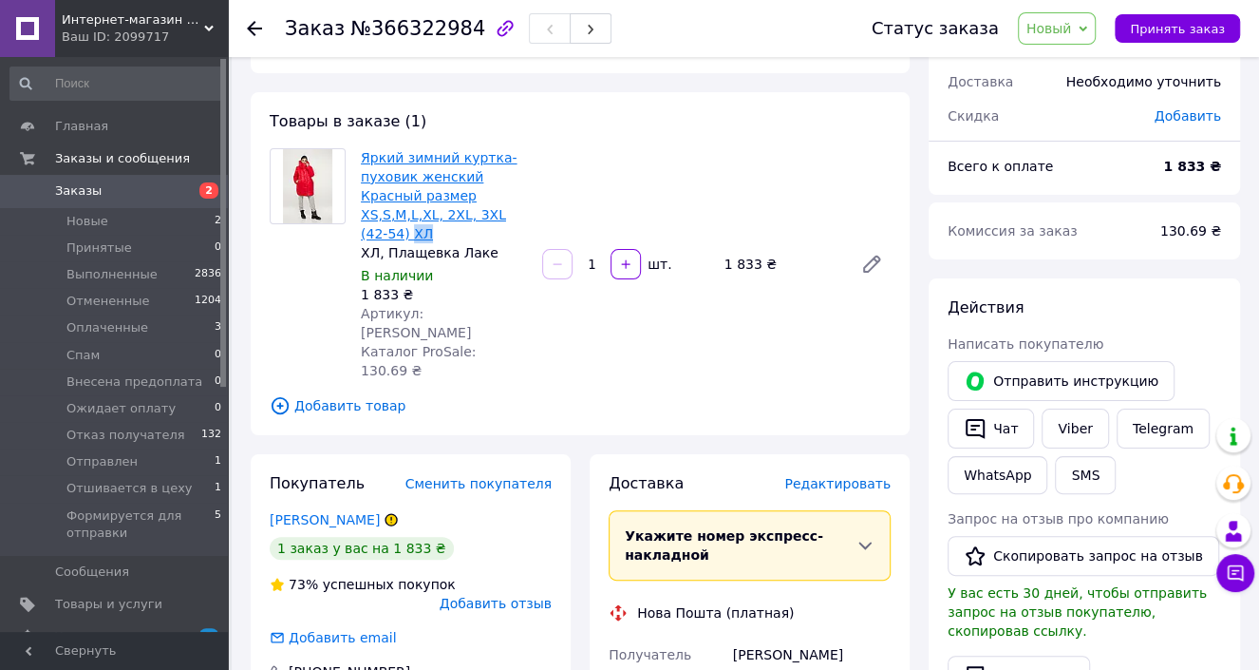
drag, startPoint x: 449, startPoint y: 210, endPoint x: 433, endPoint y: 216, distance: 17.1
click at [433, 216] on span "Яркий зимний куртка-пуховик женский Красный размер XS,S,M,L,ХL, 2ХL, 3ХL (42-54…" at bounding box center [444, 195] width 166 height 95
copy link "ХЛ"
click at [247, 24] on icon at bounding box center [254, 28] width 15 height 15
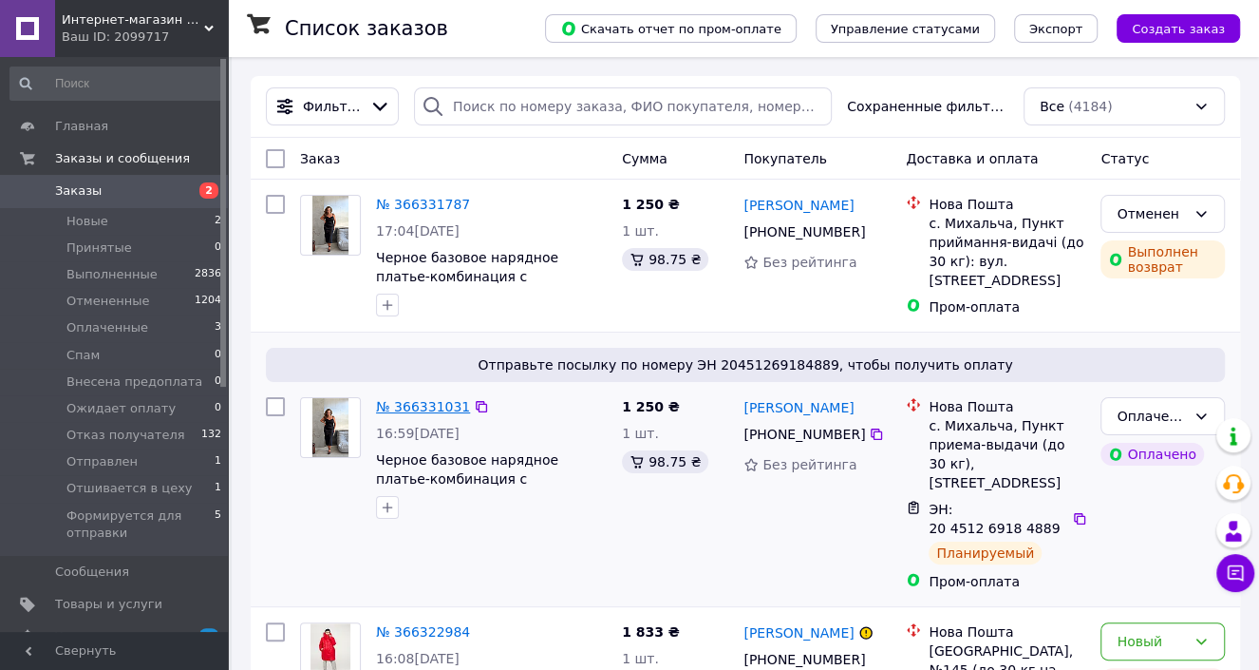
click at [432, 406] on link "№ 366331031" at bounding box center [423, 406] width 94 height 15
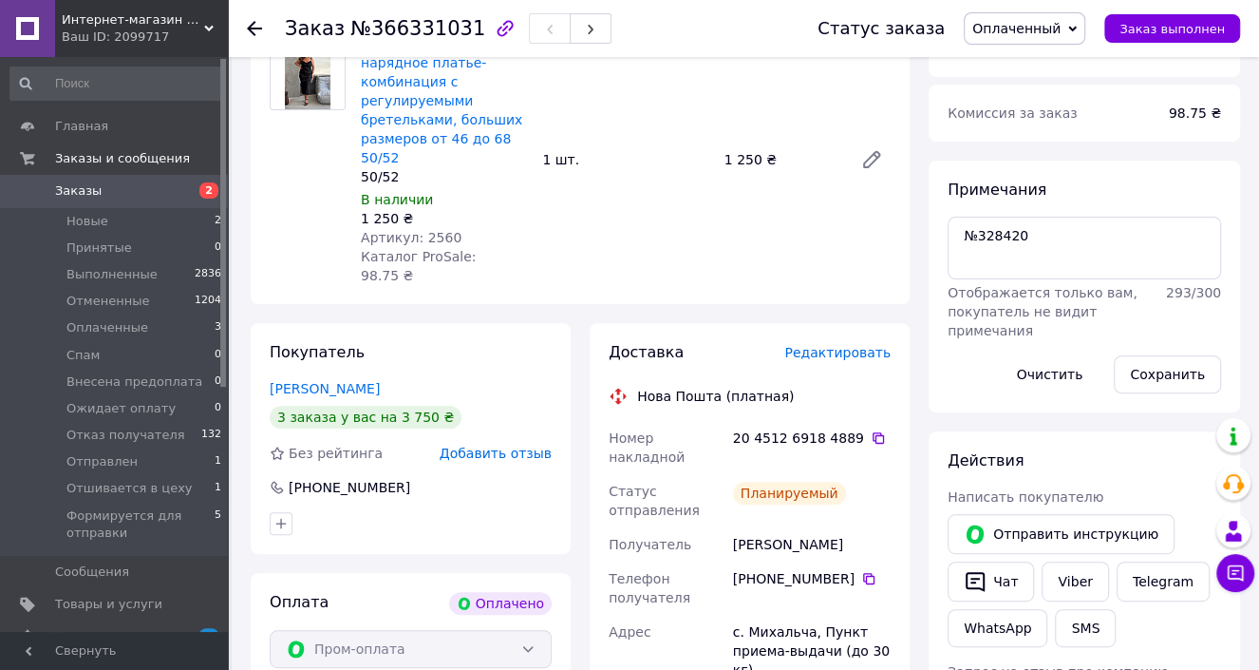
scroll to position [285, 0]
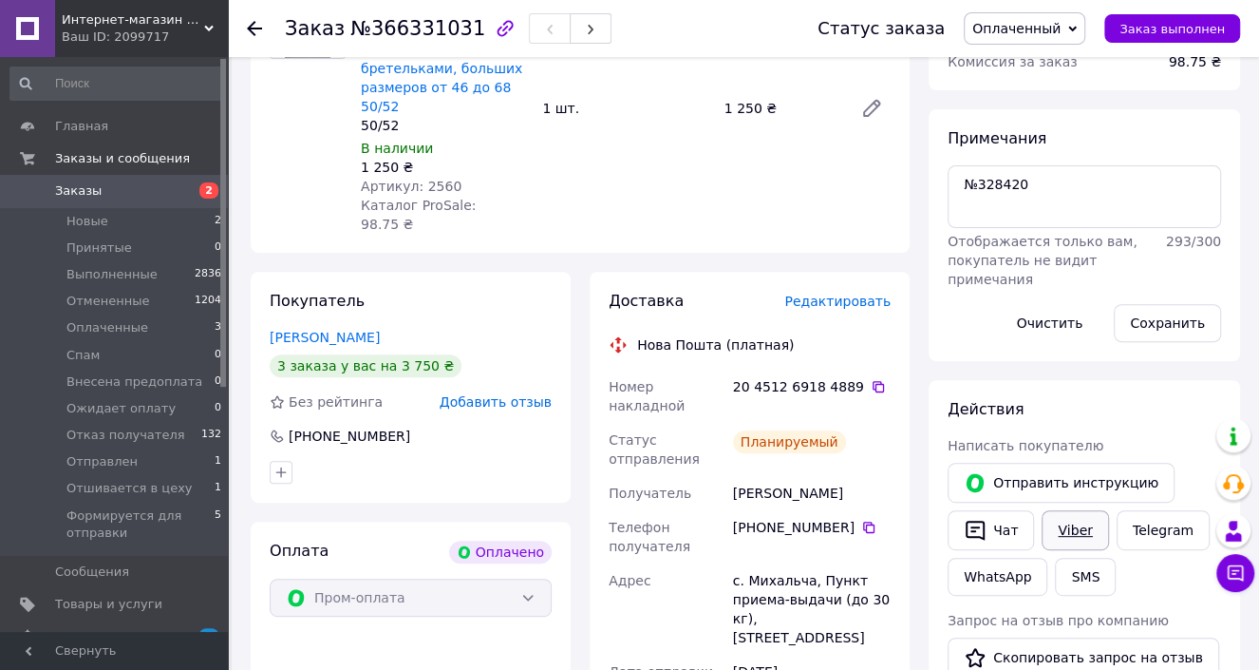
click at [1072, 519] on link "Viber" at bounding box center [1075, 530] width 66 height 40
drag, startPoint x: 730, startPoint y: 430, endPoint x: 844, endPoint y: 422, distance: 114.3
click at [844, 476] on div "Томащук Юлія" at bounding box center [811, 493] width 165 height 34
copy div "Томащук Юлія"
